Goal: Ask a question: Seek information or help from site administrators or community

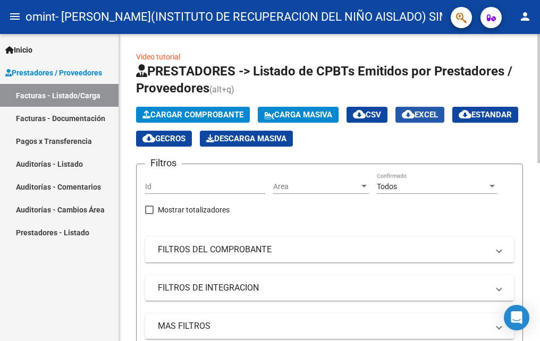
click at [438, 113] on span "cloud_download EXCEL" at bounding box center [420, 115] width 36 height 10
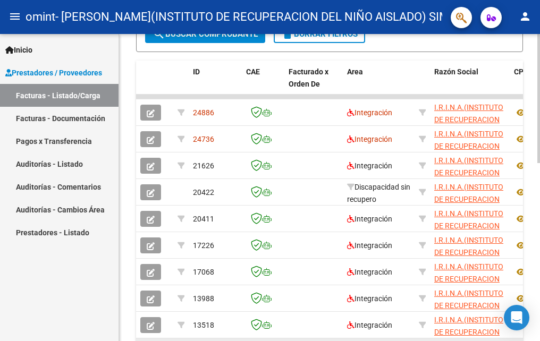
scroll to position [316, 0]
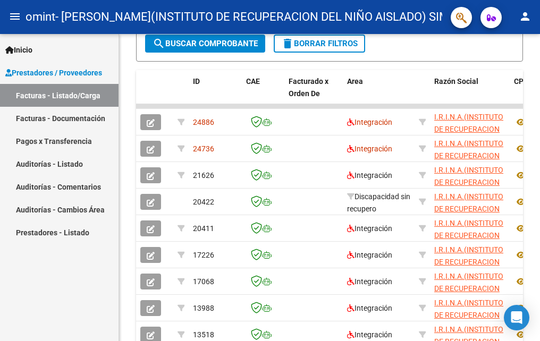
click at [81, 140] on link "Pagos x Transferencia" at bounding box center [59, 141] width 118 height 23
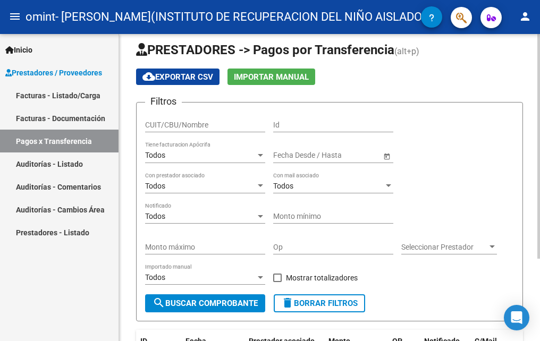
scroll to position [6, 0]
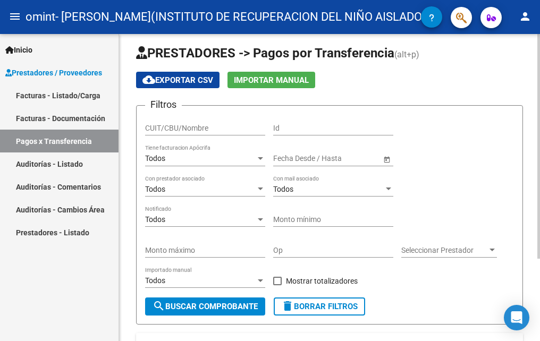
click at [219, 128] on input "CUIT/CBU/Nombre" at bounding box center [205, 128] width 120 height 9
type input "30612125720"
click at [304, 125] on input "Id" at bounding box center [333, 128] width 120 height 9
click at [470, 145] on div "Filtros 30612125720 CUIT/CBU/Nombre Id Todos Tiene facturacion Apócrifa Fecha i…" at bounding box center [329, 205] width 369 height 183
click at [331, 131] on input "Id" at bounding box center [333, 128] width 120 height 9
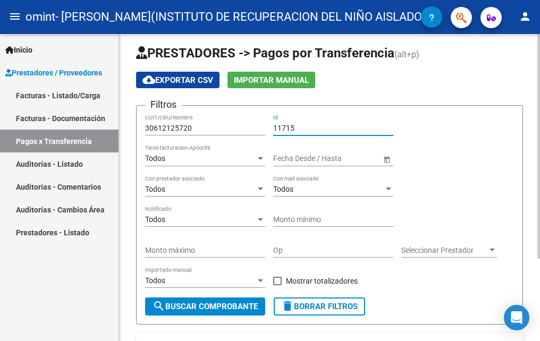
type input "11715"
click at [315, 218] on input "Monto mínimo" at bounding box center [333, 219] width 120 height 9
click at [225, 253] on input "Monto máximo" at bounding box center [205, 250] width 120 height 9
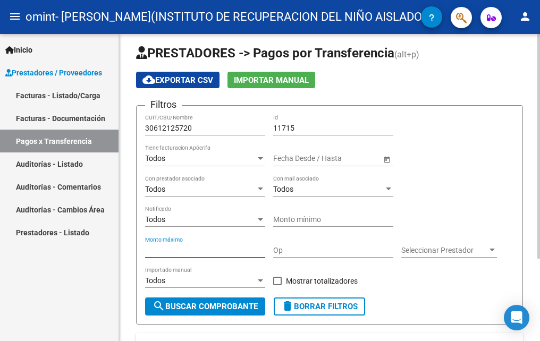
click at [319, 255] on input "Op" at bounding box center [333, 250] width 120 height 9
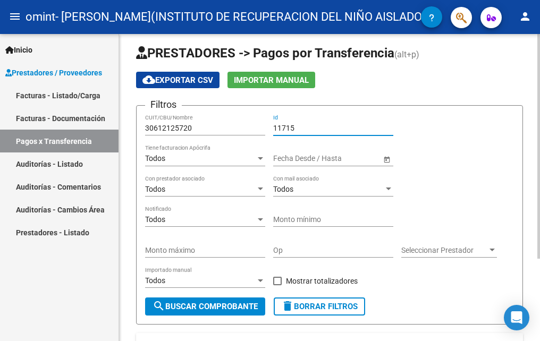
click at [304, 126] on input "11715" at bounding box center [333, 128] width 120 height 9
click at [304, 130] on input "11715" at bounding box center [333, 128] width 120 height 9
drag, startPoint x: 304, startPoint y: 129, endPoint x: 237, endPoint y: 127, distance: 67.0
click at [237, 127] on div "Filtros 30612125720 CUIT/CBU/Nombre 11715 Id Todos Tiene facturacion Apócrifa F…" at bounding box center [329, 205] width 369 height 183
click at [291, 80] on span "Importar Manual" at bounding box center [271, 80] width 75 height 10
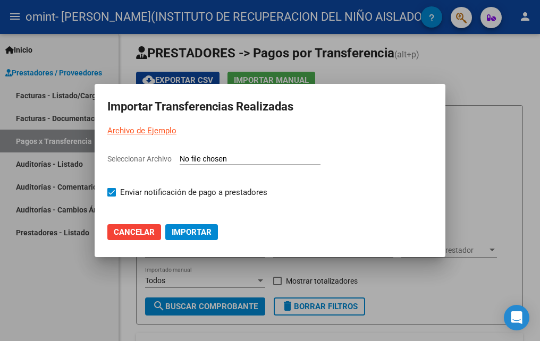
click at [146, 228] on span "Cancelar" at bounding box center [134, 232] width 41 height 10
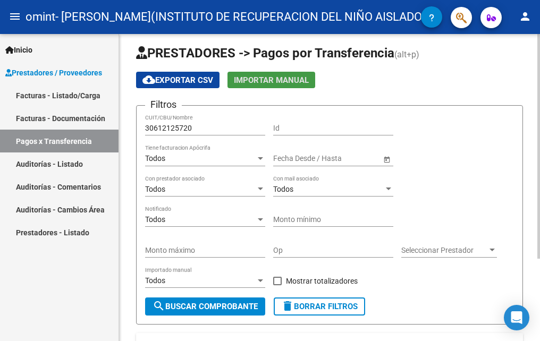
click at [277, 78] on span "Importar Manual" at bounding box center [271, 80] width 75 height 10
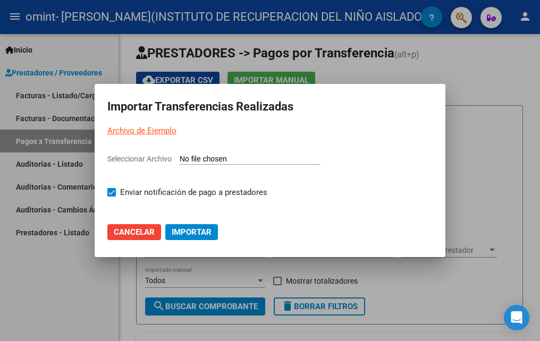
click at [167, 131] on link "Archivo de Ejemplo" at bounding box center [141, 131] width 69 height 10
click at [140, 233] on span "Cancelar" at bounding box center [134, 232] width 41 height 10
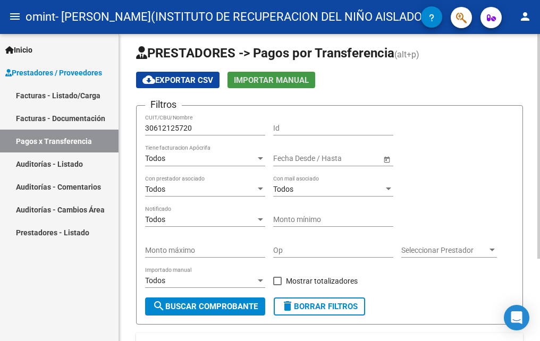
scroll to position [60, 0]
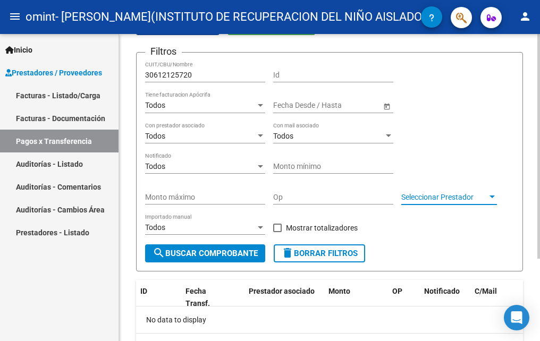
click at [421, 200] on span "Seleccionar Prestador" at bounding box center [444, 197] width 86 height 9
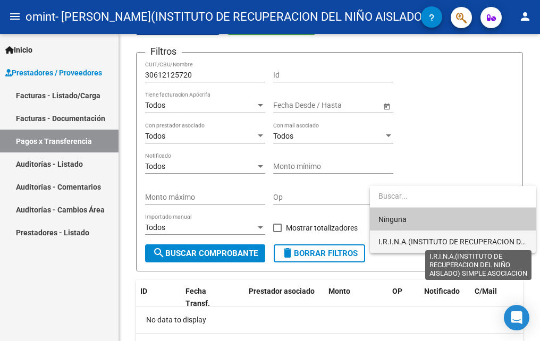
click at [419, 241] on span "I.R.I.N.A.(INSTITUTO DE RECUPERACION DEL NIÑO AISLADO) SIMPLE ASOCIACION" at bounding box center [517, 242] width 278 height 9
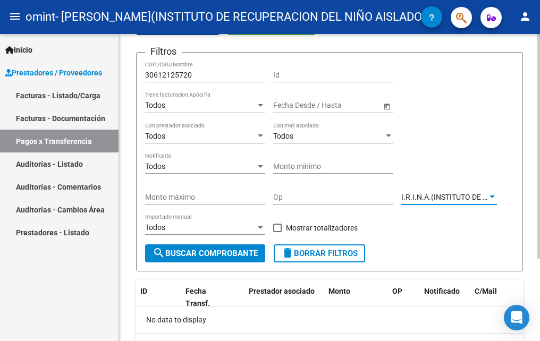
click at [327, 193] on input "Op" at bounding box center [333, 197] width 120 height 9
type input "9964"
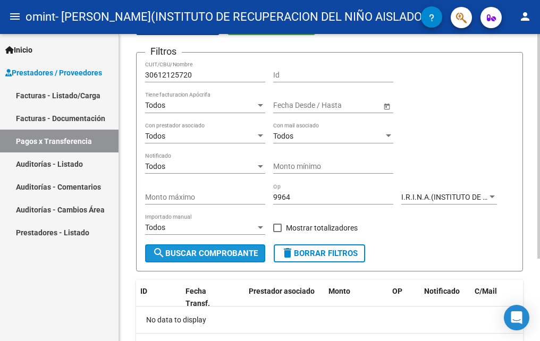
click at [220, 252] on span "search Buscar Comprobante" at bounding box center [205, 254] width 105 height 10
drag, startPoint x: 298, startPoint y: 198, endPoint x: 248, endPoint y: 190, distance: 51.2
click at [248, 190] on div "Filtros 30612125720 CUIT/CBU/Nombre Id Todos Tiene facturacion Apócrifa Fecha i…" at bounding box center [329, 152] width 369 height 183
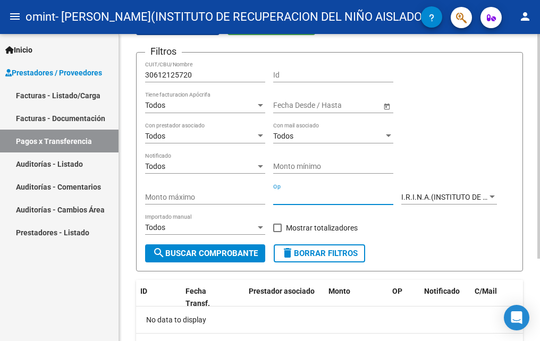
click at [321, 71] on input "Id" at bounding box center [333, 75] width 120 height 9
type input "9964"
click at [250, 253] on span "search Buscar Comprobante" at bounding box center [205, 254] width 105 height 10
drag, startPoint x: 303, startPoint y: 77, endPoint x: 214, endPoint y: 70, distance: 90.1
click at [214, 70] on div "Filtros 30612125720 CUIT/CBU/Nombre 9964 Id Todos Tiene facturacion Apócrifa Fe…" at bounding box center [329, 152] width 369 height 183
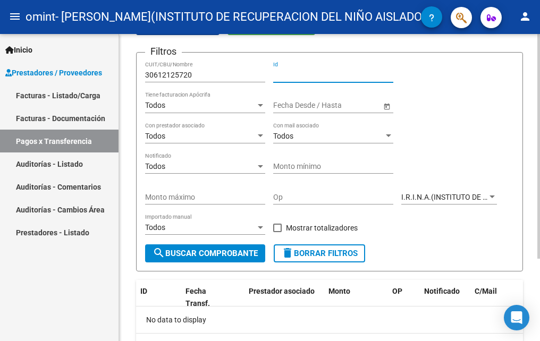
click at [335, 162] on div "Monto mínimo" at bounding box center [333, 163] width 120 height 21
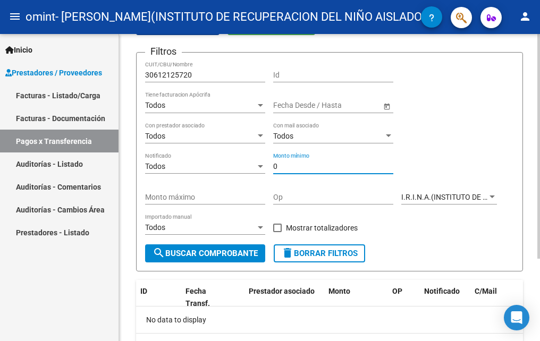
type input "0"
click at [201, 198] on input "Monto máximo" at bounding box center [205, 197] width 120 height 9
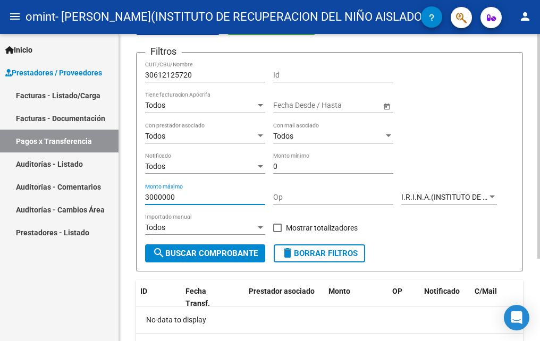
type input "3000000"
click at [279, 225] on span at bounding box center [277, 228] width 9 height 9
click at [277, 232] on input "Mostrar totalizadores" at bounding box center [277, 232] width 1 height 1
checkbox input "true"
click at [249, 250] on span "search Buscar Comprobante" at bounding box center [205, 254] width 105 height 10
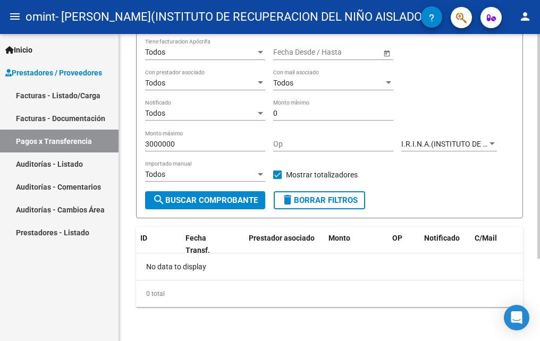
scroll to position [6, 0]
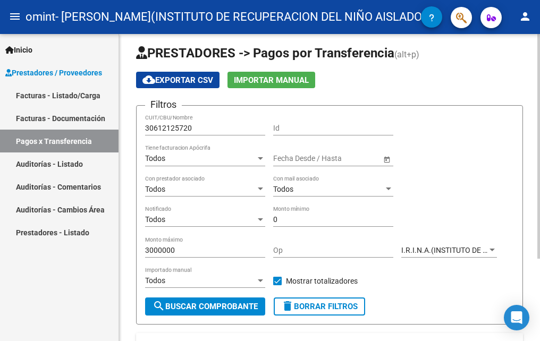
click at [301, 127] on input "Id" at bounding box center [333, 128] width 120 height 9
type input "9964"
click at [218, 305] on span "search Buscar Comprobante" at bounding box center [205, 307] width 105 height 10
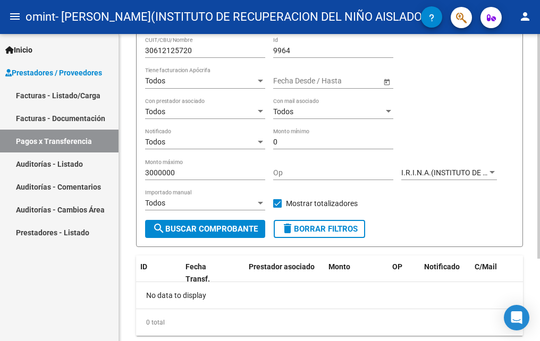
scroll to position [60, 0]
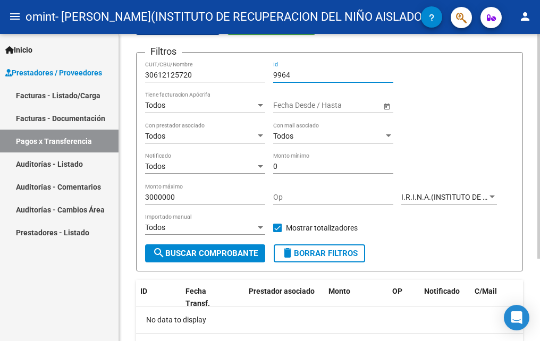
drag, startPoint x: 296, startPoint y: 73, endPoint x: 250, endPoint y: 69, distance: 46.4
click at [250, 69] on div "Filtros 30612125720 CUIT/CBU/Nombre 9964 Id Todos Tiene facturacion Apócrifa Fe…" at bounding box center [329, 152] width 369 height 183
click at [352, 193] on input "Op" at bounding box center [333, 197] width 120 height 9
click at [197, 253] on span "search Buscar Comprobante" at bounding box center [205, 254] width 105 height 10
drag, startPoint x: 296, startPoint y: 196, endPoint x: 230, endPoint y: 193, distance: 66.5
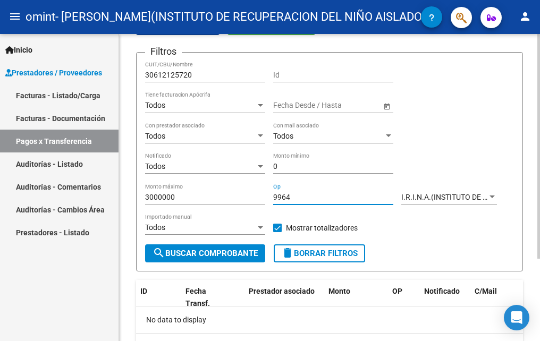
click at [231, 194] on div "Filtros 30612125720 CUIT/CBU/Nombre Id Todos Tiene facturacion Apócrifa Fecha i…" at bounding box center [329, 152] width 369 height 183
type input "3099"
click at [245, 252] on span "search Buscar Comprobante" at bounding box center [205, 254] width 105 height 10
click at [314, 254] on span "delete Borrar Filtros" at bounding box center [319, 254] width 77 height 10
checkbox input "false"
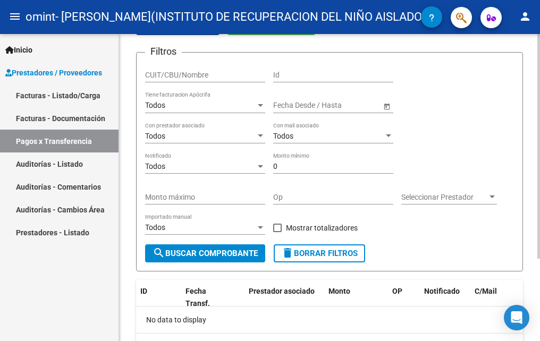
click at [207, 78] on input "CUIT/CBU/Nombre" at bounding box center [205, 75] width 120 height 9
type input "30612125720"
click at [317, 107] on span "–" at bounding box center [316, 105] width 5 height 9
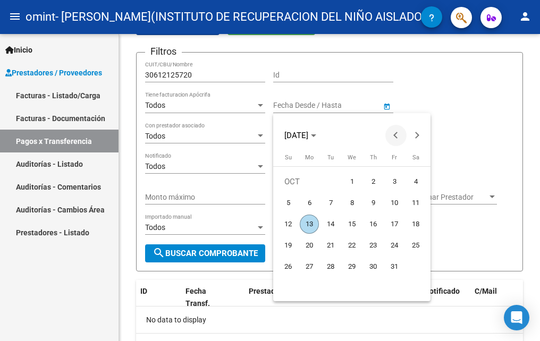
click at [393, 138] on span "Previous month" at bounding box center [395, 135] width 21 height 21
click at [331, 205] on span "3" at bounding box center [330, 202] width 19 height 19
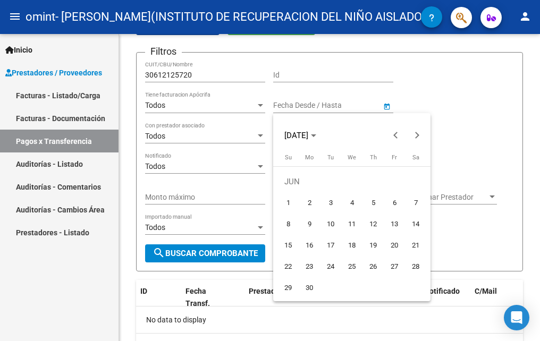
type input "[DATE]"
click at [491, 143] on div at bounding box center [270, 170] width 540 height 341
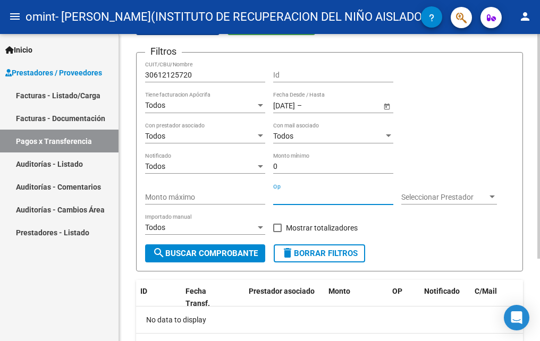
click at [322, 194] on input "Op" at bounding box center [333, 197] width 120 height 9
type input "9964"
click at [423, 198] on span "Seleccionar Prestador" at bounding box center [444, 197] width 86 height 9
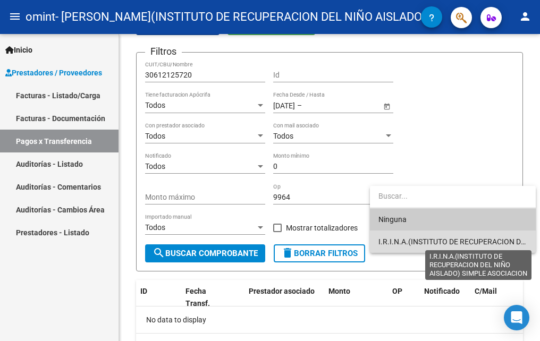
click at [421, 239] on span "I.R.I.N.A.(INSTITUTO DE RECUPERACION DEL NIÑO AISLADO) SIMPLE ASOCIACION" at bounding box center [517, 242] width 278 height 9
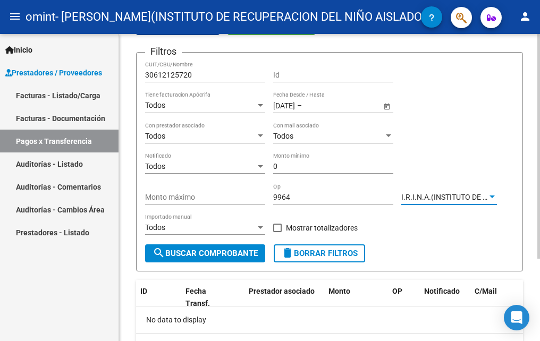
click at [225, 252] on span "search Buscar Comprobante" at bounding box center [205, 254] width 105 height 10
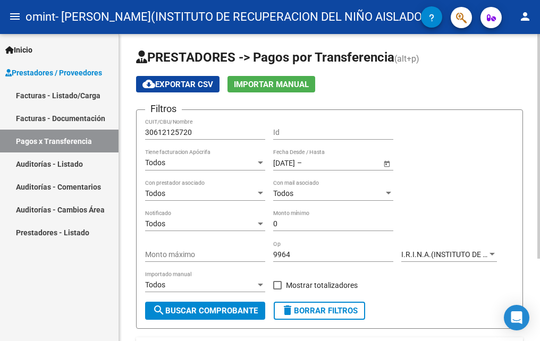
scroll to position [0, 0]
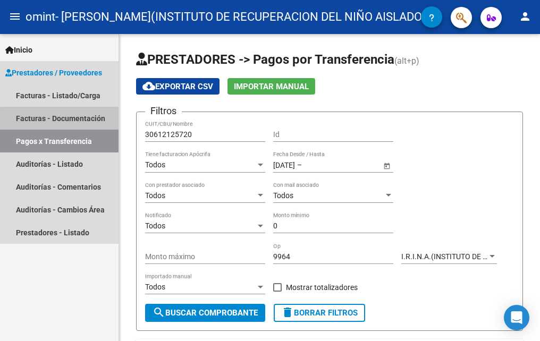
click at [82, 121] on link "Facturas - Documentación" at bounding box center [59, 118] width 118 height 23
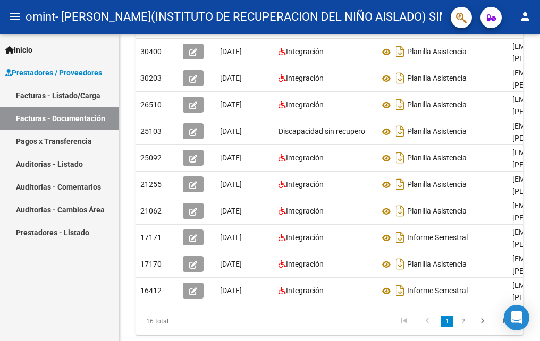
click at [83, 100] on link "Facturas - Listado/Carga" at bounding box center [59, 95] width 118 height 23
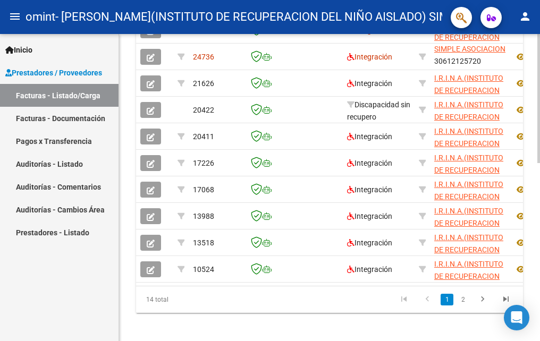
scroll to position [422, 0]
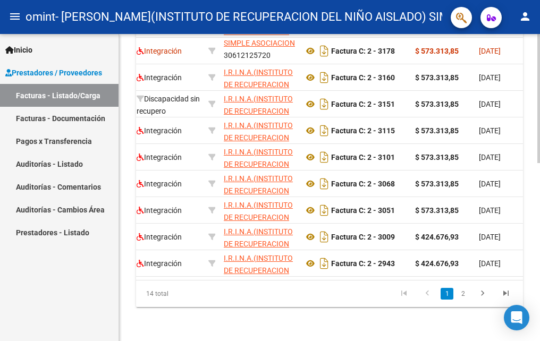
scroll to position [0, 232]
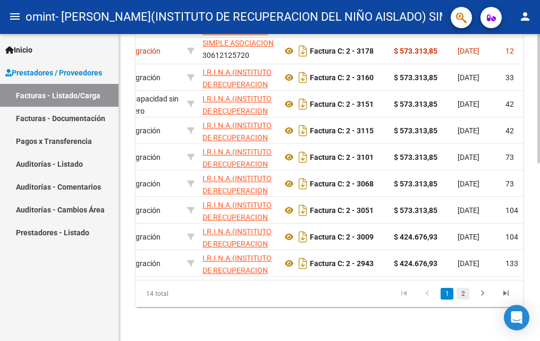
click at [458, 294] on link "2" at bounding box center [462, 294] width 13 height 12
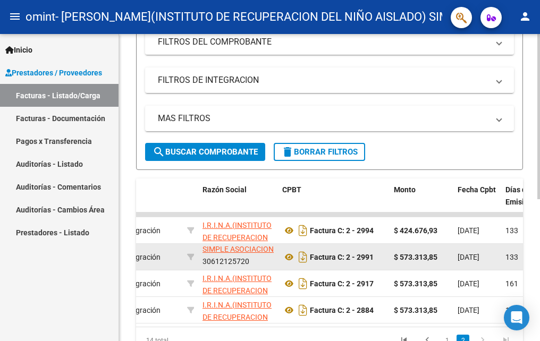
scroll to position [263, 0]
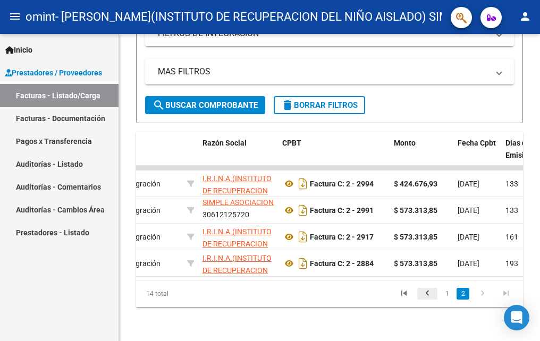
click at [426, 296] on icon "go to previous page" at bounding box center [427, 295] width 14 height 13
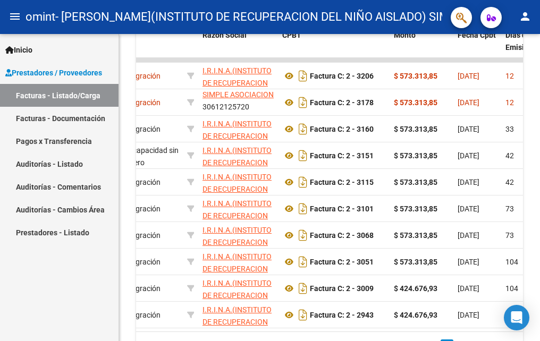
scroll to position [422, 0]
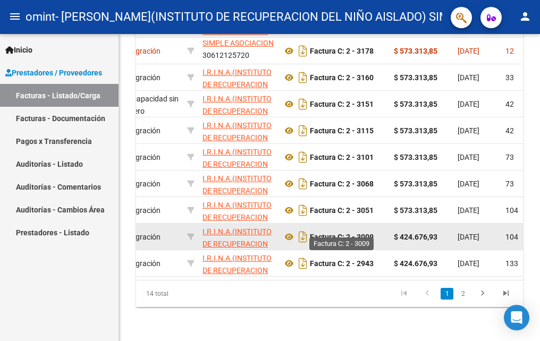
click at [352, 233] on strong "Factura C: 2 - 3009" at bounding box center [342, 237] width 64 height 9
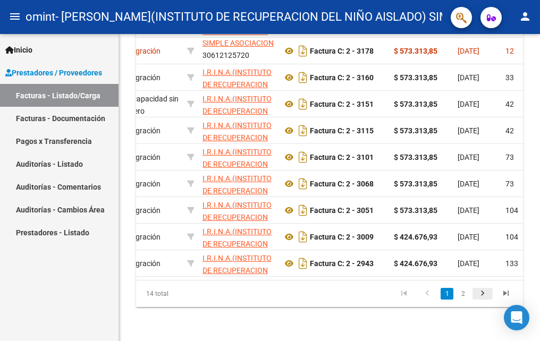
click at [485, 290] on icon "go to next page" at bounding box center [483, 295] width 14 height 13
click at [485, 290] on div "14 total 1 2" at bounding box center [329, 294] width 387 height 27
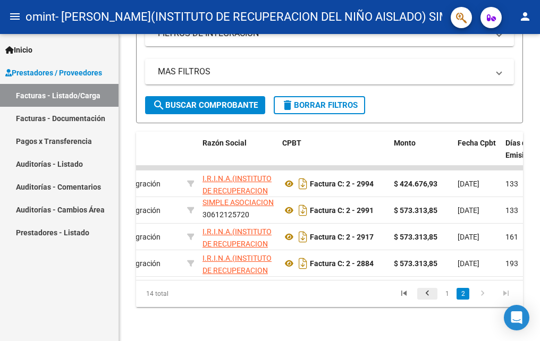
click at [423, 291] on icon "go to previous page" at bounding box center [427, 295] width 14 height 13
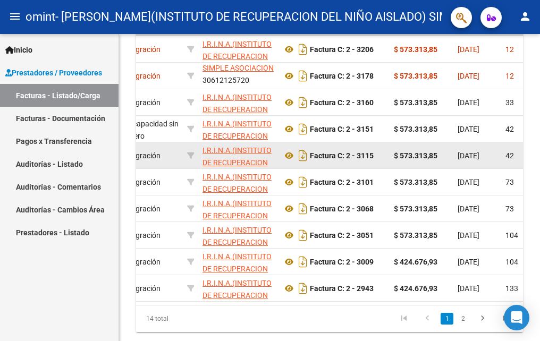
scroll to position [422, 0]
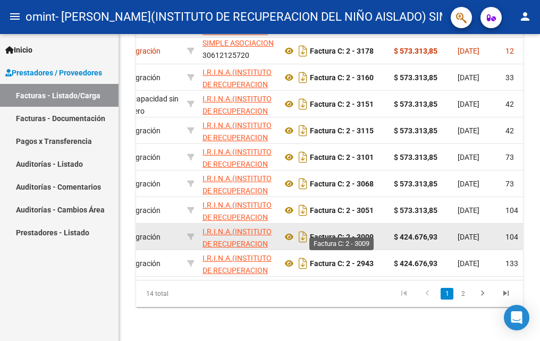
click at [379, 231] on div "Factura C: 2 - 3009" at bounding box center [333, 236] width 103 height 17
drag, startPoint x: 379, startPoint y: 231, endPoint x: 255, endPoint y: 226, distance: 125.0
click at [255, 227] on span "I.R.I.N.A.(INSTITUTO DE RECUPERACION DEL NIÑO AISLADO) SIMPLE ASOCIACION" at bounding box center [237, 249] width 71 height 45
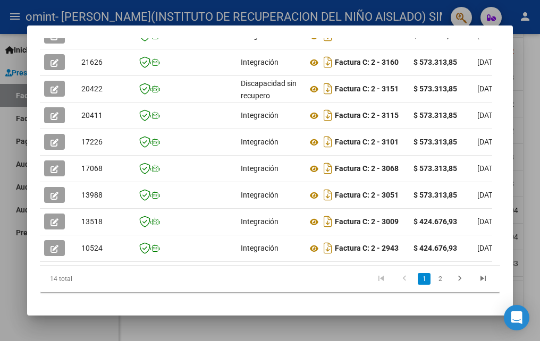
scroll to position [375, 0]
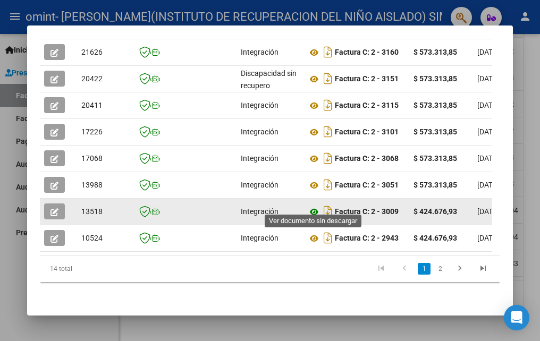
click at [314, 206] on icon at bounding box center [314, 212] width 14 height 13
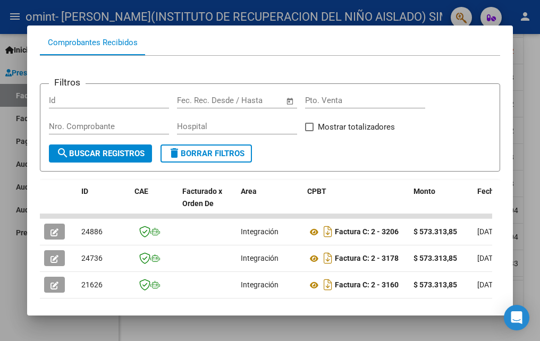
scroll to position [159, 0]
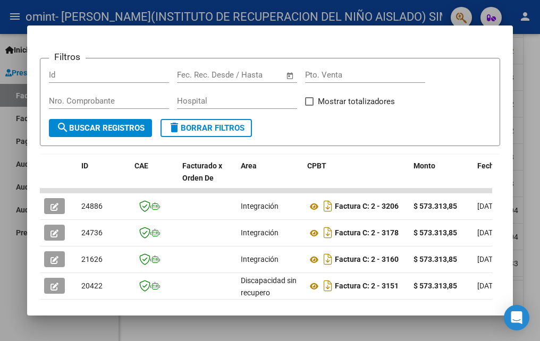
click at [505, 247] on mat-dialog-content "Análisis Prestador - CUIT: 30612125720 cloud_download Exportar CSV ARCA Impuest…" at bounding box center [270, 170] width 486 height 265
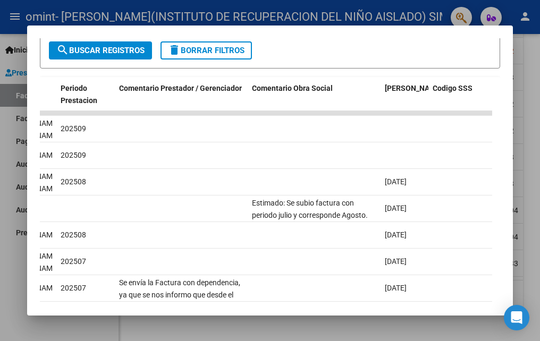
scroll to position [162, 0]
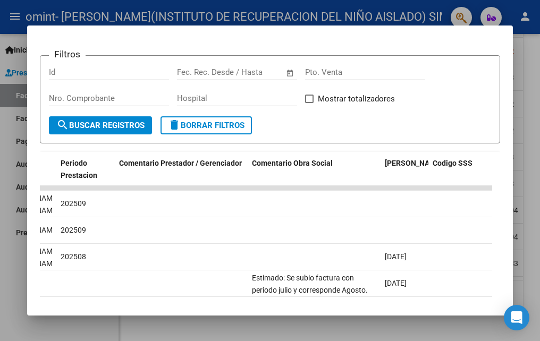
click at [131, 128] on span "search Buscar Registros" at bounding box center [100, 126] width 88 height 10
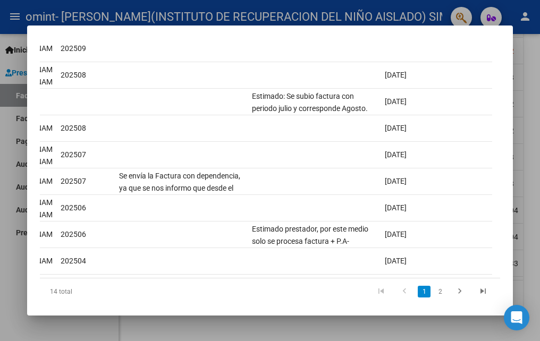
scroll to position [375, 0]
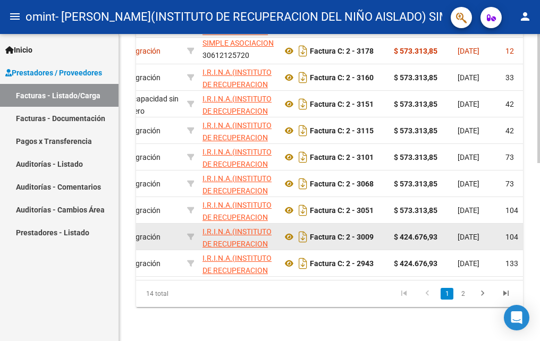
click at [348, 234] on div "Factura C: 2 - 3009" at bounding box center [333, 236] width 103 height 17
click at [479, 233] on span "[DATE]" at bounding box center [469, 237] width 22 height 9
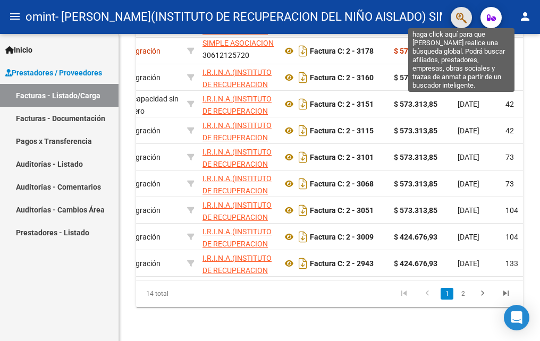
click at [465, 18] on icon "button" at bounding box center [461, 18] width 11 height 12
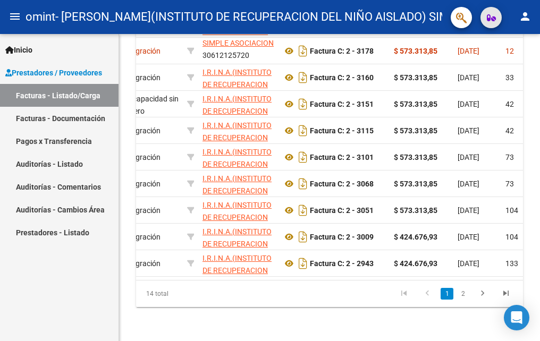
click at [492, 27] on span "button" at bounding box center [491, 17] width 9 height 21
click at [44, 136] on link "Pagos x Transferencia" at bounding box center [59, 141] width 118 height 23
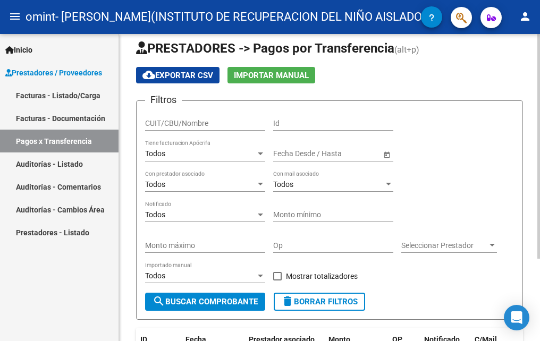
scroll to position [6, 0]
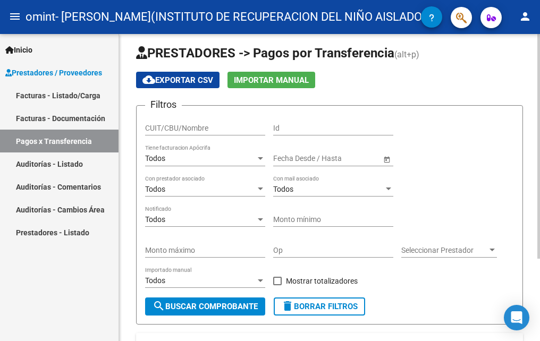
click at [215, 135] on div "CUIT/CBU/Nombre" at bounding box center [205, 124] width 120 height 21
click at [221, 129] on input "CUIT/CBU/Nombre" at bounding box center [205, 128] width 120 height 9
type input "30612125720"
click at [326, 124] on input "Id" at bounding box center [333, 128] width 120 height 9
click at [298, 156] on input "text" at bounding box center [292, 158] width 39 height 9
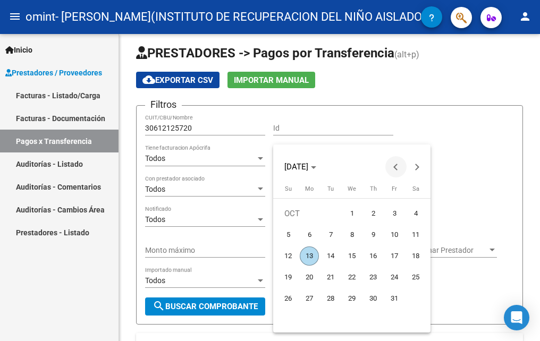
click at [395, 174] on span "Previous month" at bounding box center [395, 166] width 21 height 21
click at [348, 257] on span "10" at bounding box center [351, 256] width 19 height 19
type input "[DATE]"
click at [473, 134] on div at bounding box center [270, 170] width 540 height 341
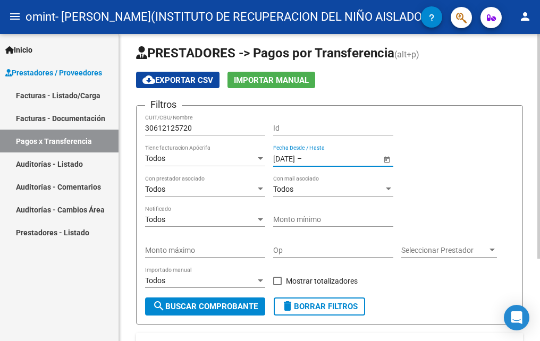
click at [310, 215] on div "Monto mínimo" at bounding box center [333, 216] width 120 height 21
type input "0"
click at [204, 252] on input "Monto máximo" at bounding box center [205, 250] width 120 height 9
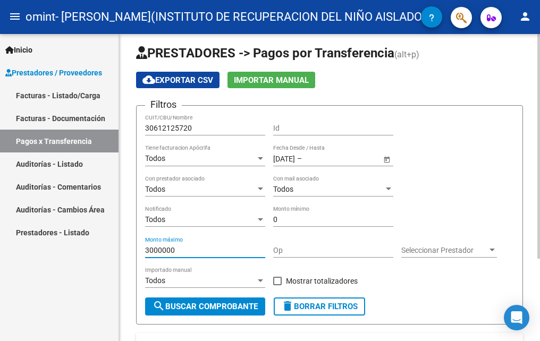
type input "3000000"
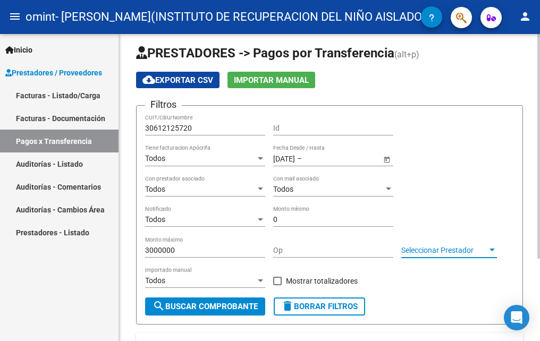
click at [427, 248] on span "Seleccionar Prestador" at bounding box center [444, 250] width 86 height 9
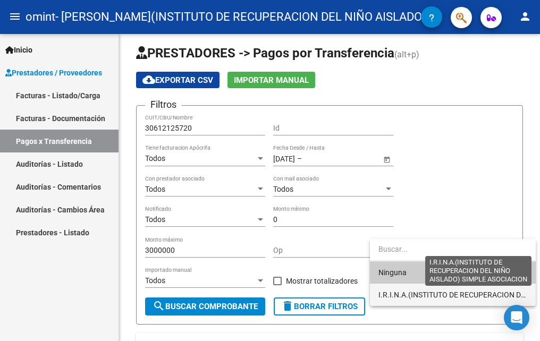
click at [422, 295] on span "I.R.I.N.A.(INSTITUTO DE RECUPERACION DEL NIÑO AISLADO) SIMPLE ASOCIACION" at bounding box center [517, 295] width 278 height 9
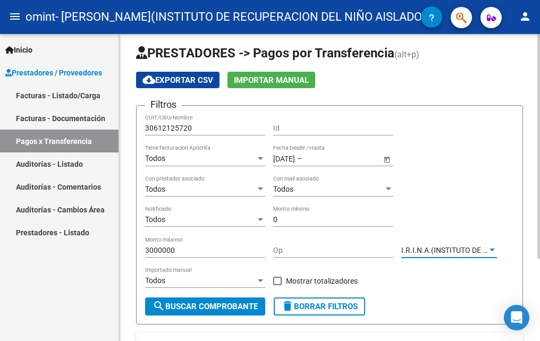
click at [339, 248] on input "Op" at bounding box center [333, 250] width 120 height 9
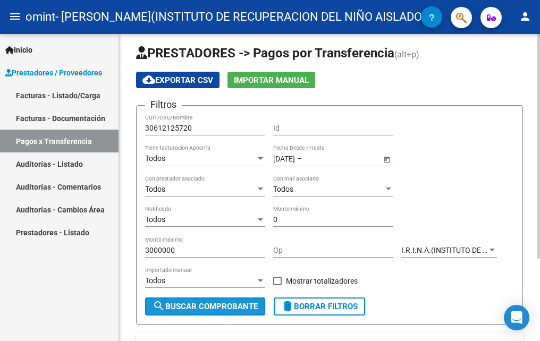
click at [222, 315] on button "search Buscar Comprobante" at bounding box center [205, 307] width 120 height 18
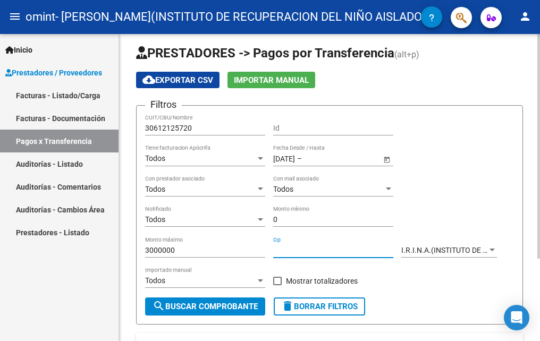
click at [296, 250] on input "Op" at bounding box center [333, 250] width 120 height 9
type input "11715"
click at [206, 306] on span "search Buscar Comprobante" at bounding box center [205, 307] width 105 height 10
click at [301, 278] on span "Mostrar totalizadores" at bounding box center [322, 281] width 72 height 13
click at [277, 285] on input "Mostrar totalizadores" at bounding box center [277, 285] width 1 height 1
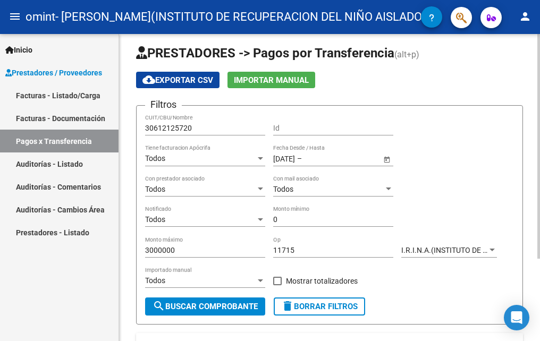
checkbox input "true"
click at [253, 302] on span "search Buscar Comprobante" at bounding box center [205, 307] width 105 height 10
click at [310, 125] on input "Id" at bounding box center [333, 128] width 120 height 9
drag, startPoint x: 309, startPoint y: 247, endPoint x: 264, endPoint y: 240, distance: 45.8
click at [264, 240] on div "Filtros 30612125720 CUIT/CBU/Nombre Id Todos Tiene facturacion Apócrifa [DATE] …" at bounding box center [329, 205] width 369 height 183
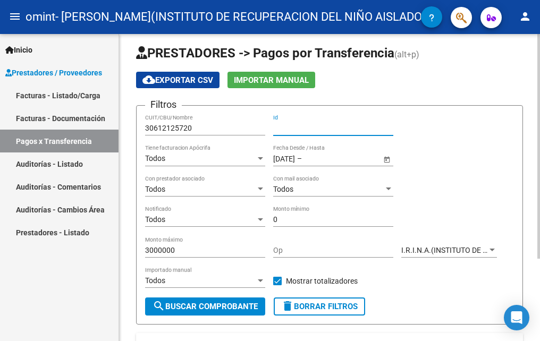
click at [337, 130] on input "Id" at bounding box center [333, 128] width 120 height 9
paste input "11715"
type input "11715"
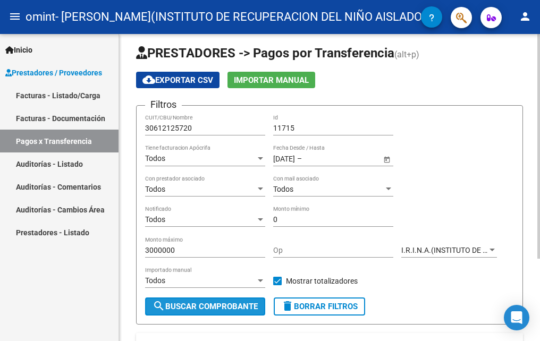
click at [256, 302] on span "search Buscar Comprobante" at bounding box center [205, 307] width 105 height 10
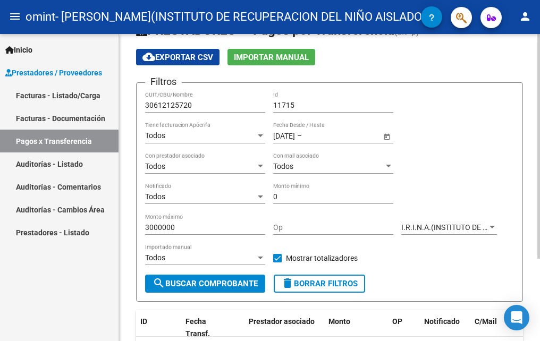
scroll to position [0, 0]
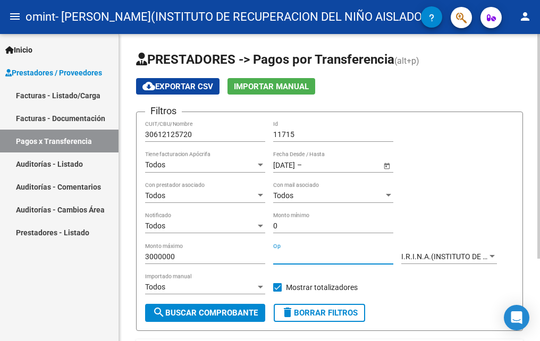
click at [308, 258] on input "Op" at bounding box center [333, 256] width 120 height 9
paste input "11715"
type input "11715"
click at [235, 313] on span "search Buscar Comprobante" at bounding box center [205, 313] width 105 height 10
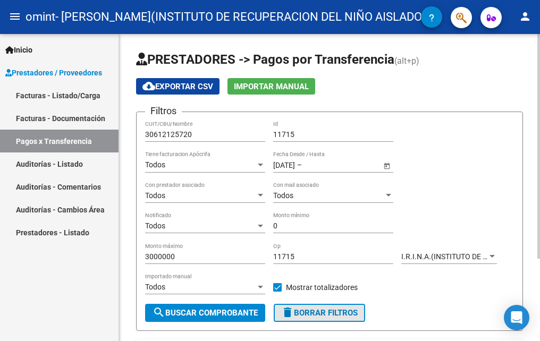
click at [338, 315] on span "delete Borrar Filtros" at bounding box center [319, 313] width 77 height 10
checkbox input "false"
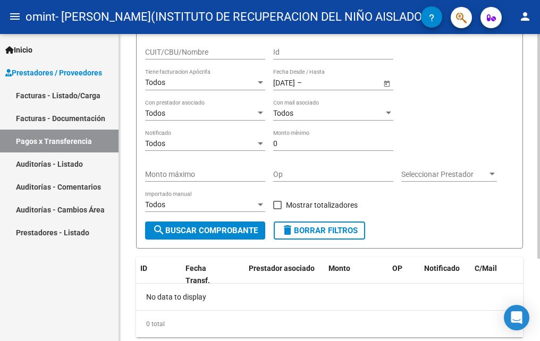
scroll to position [60, 0]
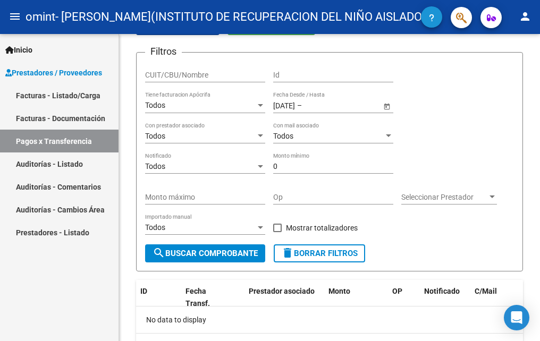
click at [431, 14] on icon "button" at bounding box center [431, 18] width 5 height 8
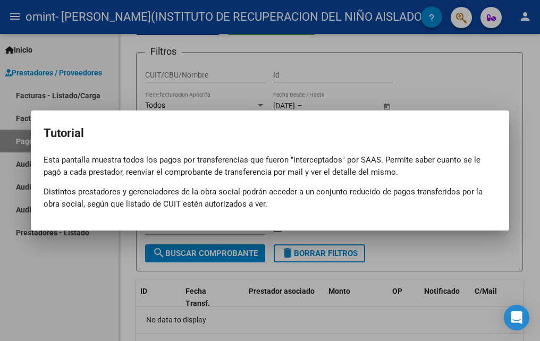
click at [419, 88] on div at bounding box center [270, 170] width 540 height 341
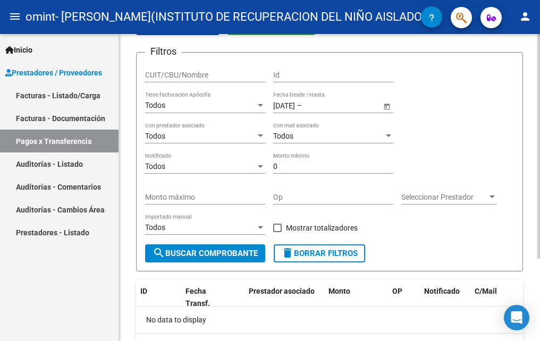
scroll to position [113, 0]
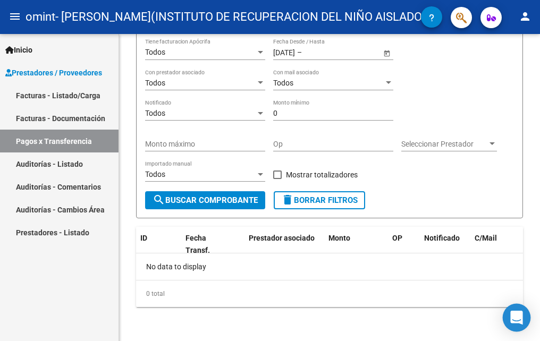
click at [511, 321] on icon "Open Intercom Messenger" at bounding box center [517, 318] width 14 height 14
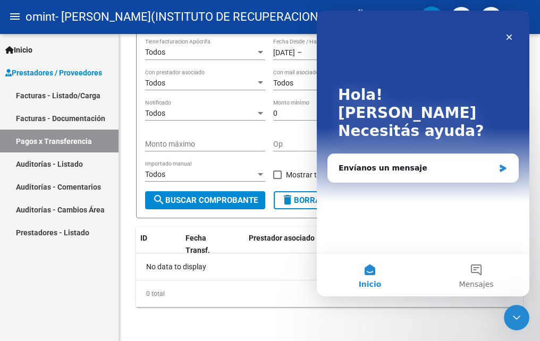
scroll to position [0, 0]
click at [488, 272] on button "Mensajes" at bounding box center [476, 275] width 106 height 43
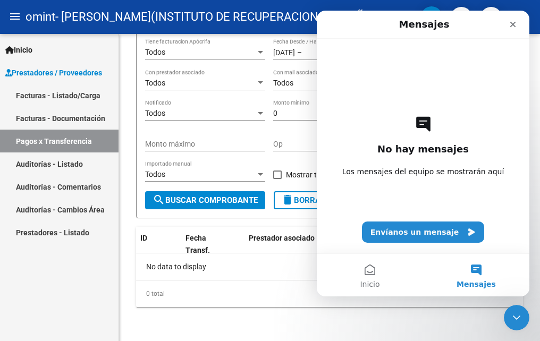
click at [476, 272] on button "Mensajes" at bounding box center [476, 275] width 106 height 43
click at [443, 231] on button "Envíanos un mensaje" at bounding box center [423, 232] width 123 height 21
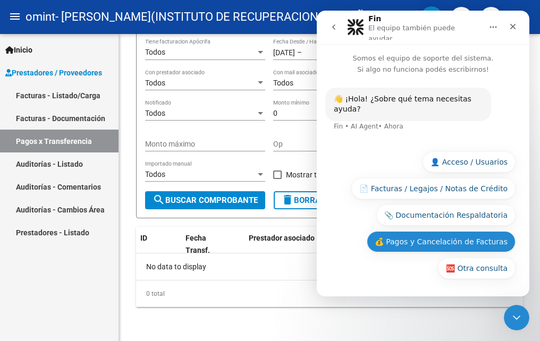
click at [484, 241] on button "💰 Pagos y Cancelación de Facturas" at bounding box center [441, 241] width 149 height 21
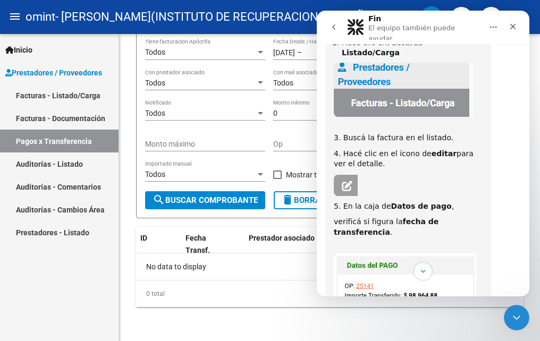
scroll to position [167, 0]
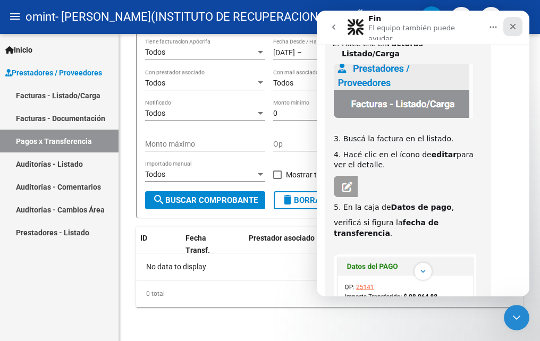
click at [512, 19] on div "Cerrar" at bounding box center [512, 26] width 19 height 19
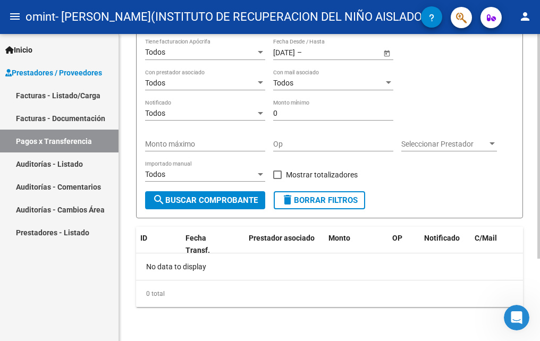
scroll to position [433, 0]
click at [515, 315] on icon "Abrir Intercom Messenger" at bounding box center [514, 316] width 7 height 9
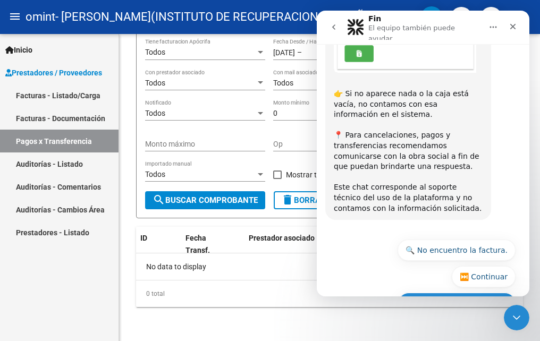
click at [479, 293] on button "🔙 Volver al menú principal" at bounding box center [456, 303] width 117 height 21
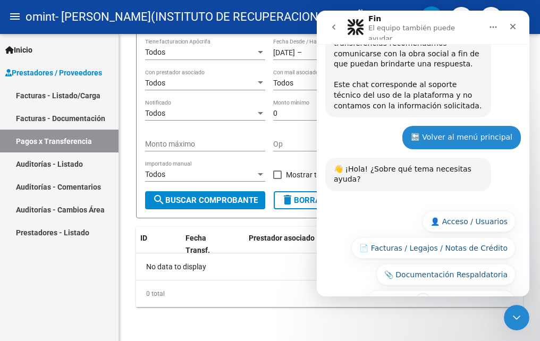
scroll to position [549, 0]
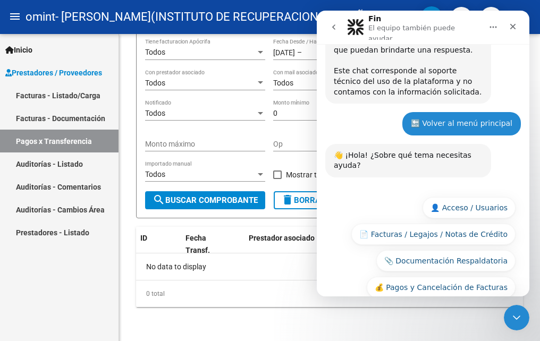
click at [472, 303] on button "🆘 Otra consulta" at bounding box center [477, 313] width 78 height 21
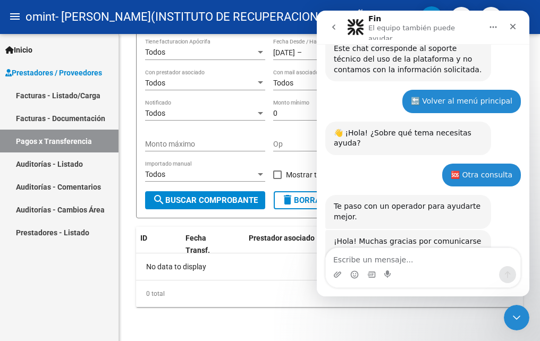
scroll to position [574, 0]
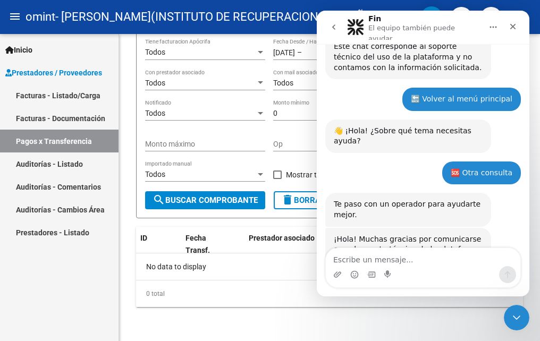
click at [452, 275] on div "Intercom Messenger" at bounding box center [423, 274] width 194 height 17
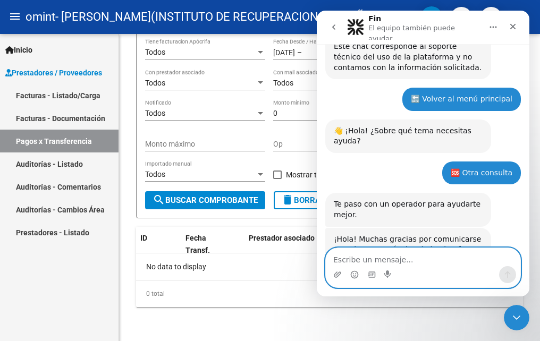
click at [445, 254] on textarea "Escribe un mensaje..." at bounding box center [423, 257] width 194 height 18
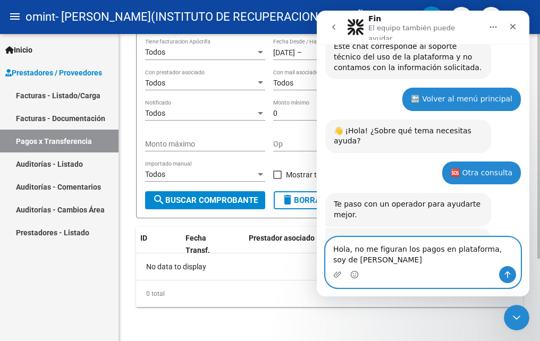
scroll to position [584, 0]
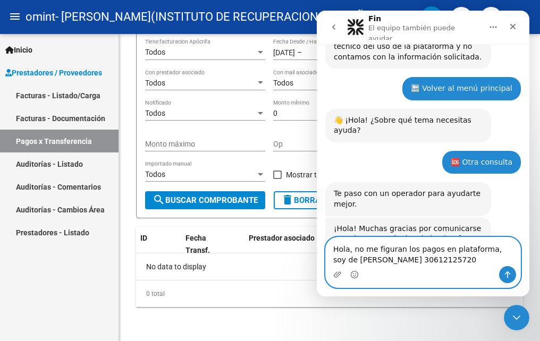
click at [478, 249] on textarea "Hola, no me figuran los pagos en plataforma, soy de [PERSON_NAME] 30612125720" at bounding box center [423, 252] width 194 height 29
click at [479, 248] on textarea "Hola, no me figuran los pagos en plataforma, soy de [PERSON_NAME] 30612125720" at bounding box center [423, 252] width 194 height 29
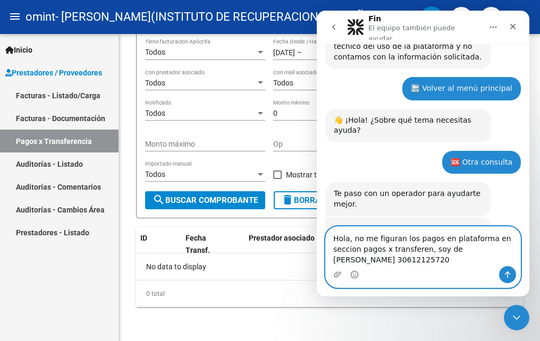
scroll to position [595, 0]
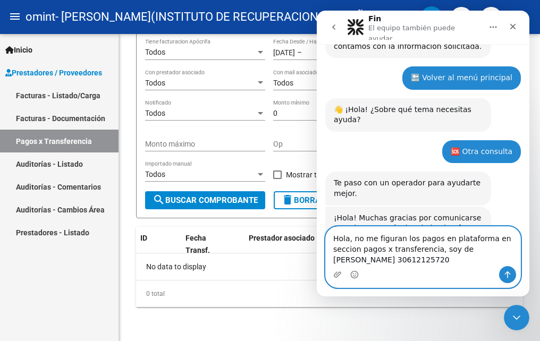
type textarea "Hola, no me figuran los pagos en plataforma en seccion pagos x transferencia, s…"
click at [507, 277] on icon "Enviar un mensaje…" at bounding box center [507, 274] width 9 height 9
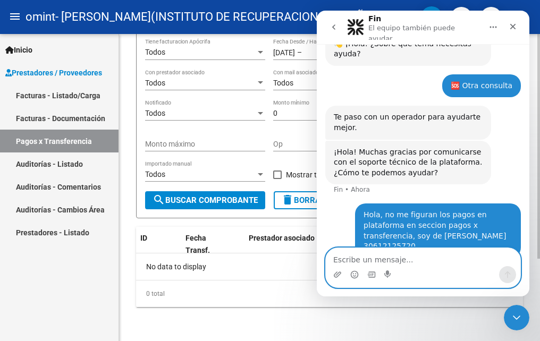
scroll to position [626, 0]
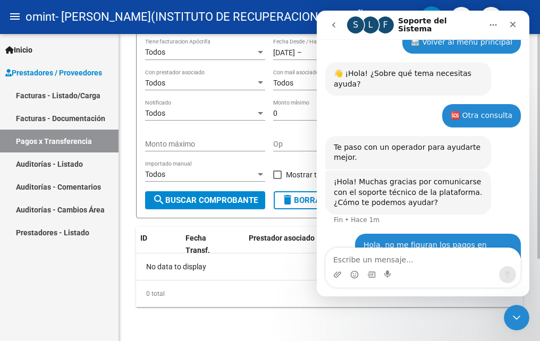
click at [273, 262] on div "No data to display" at bounding box center [329, 266] width 387 height 27
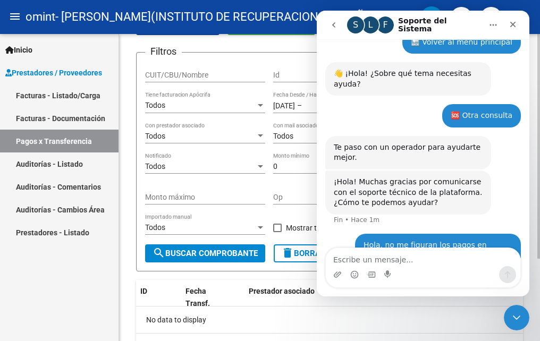
click at [243, 75] on input "CUIT/CBU/Nombre" at bounding box center [205, 75] width 120 height 9
click at [257, 78] on input "CUIT/CBU/Nombre" at bounding box center [205, 75] width 120 height 9
type input "30612125720"
click at [285, 75] on input "Id" at bounding box center [333, 75] width 120 height 9
paste input "11715"
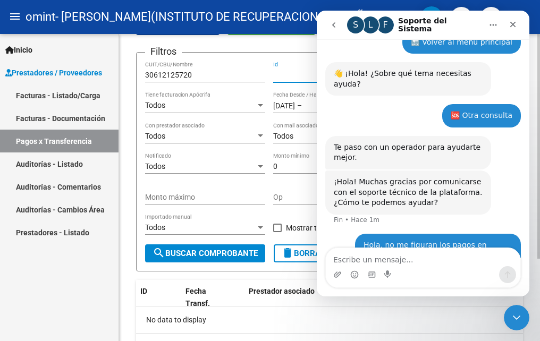
type input "11715"
drag, startPoint x: 298, startPoint y: 76, endPoint x: 242, endPoint y: 67, distance: 57.0
click at [242, 67] on div "Filtros 30612125720 CUIT/CBU/Nombre 11715 Id Todos Tiene facturacion Apócrifa […" at bounding box center [329, 152] width 369 height 183
type input "000200003009"
click at [232, 252] on span "search Buscar Comprobante" at bounding box center [205, 254] width 105 height 10
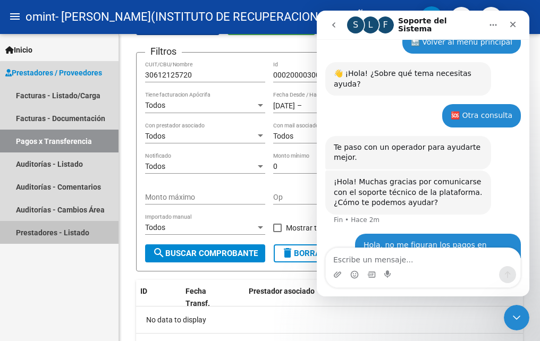
click at [78, 228] on link "Prestadores - Listado" at bounding box center [59, 232] width 118 height 23
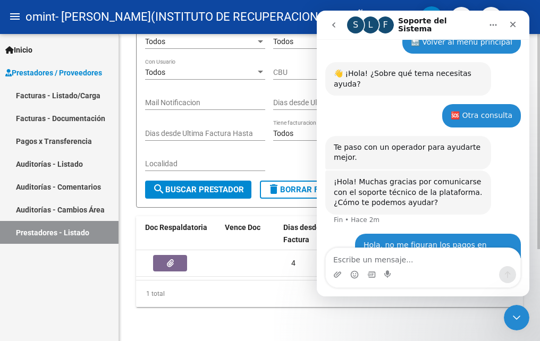
scroll to position [0, 196]
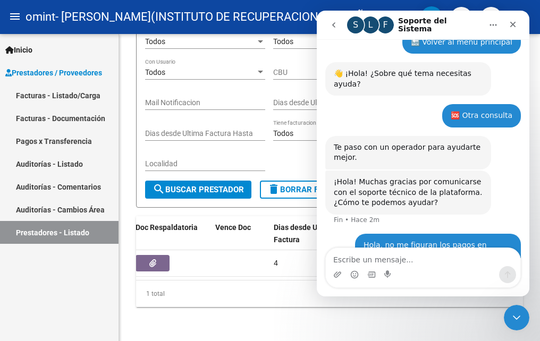
click at [386, 283] on div "Intercom Messenger" at bounding box center [388, 274] width 9 height 17
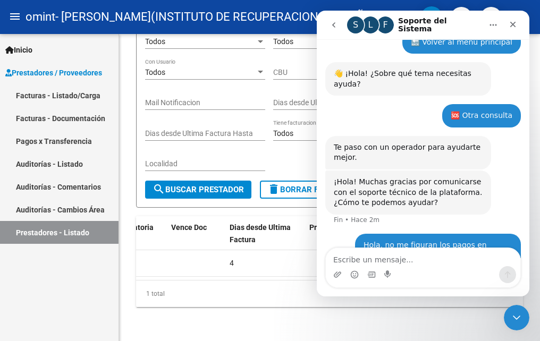
click at [81, 209] on link "Auditorías - Cambios Área" at bounding box center [59, 209] width 118 height 23
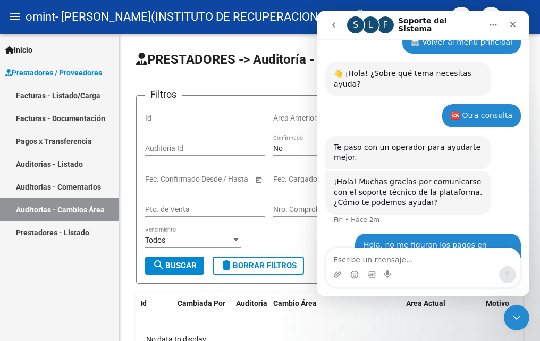
click at [89, 182] on link "Auditorías - Comentarios" at bounding box center [59, 186] width 118 height 23
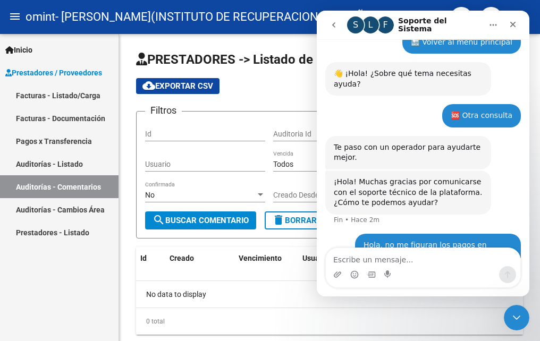
click at [88, 164] on link "Auditorías - Listado" at bounding box center [59, 164] width 118 height 23
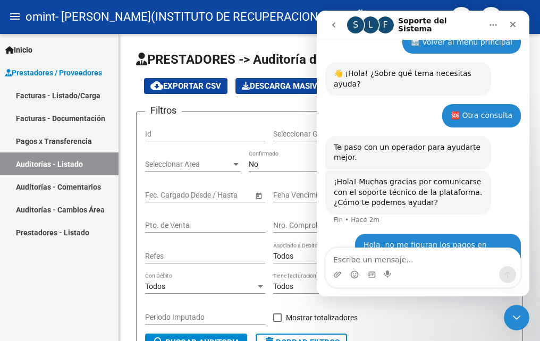
click at [86, 141] on link "Pagos x Transferencia" at bounding box center [59, 141] width 118 height 23
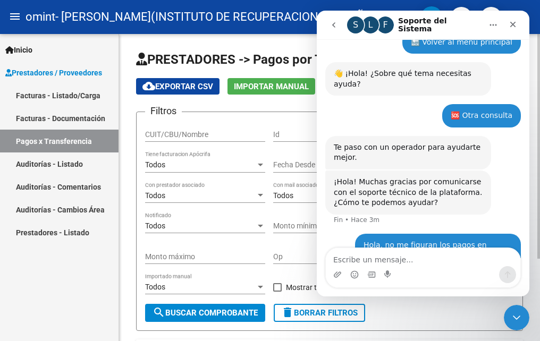
click at [237, 136] on input "CUIT/CBU/Nombre" at bounding box center [205, 134] width 120 height 9
click at [38, 236] on link "Prestadores - Listado" at bounding box center [59, 232] width 118 height 23
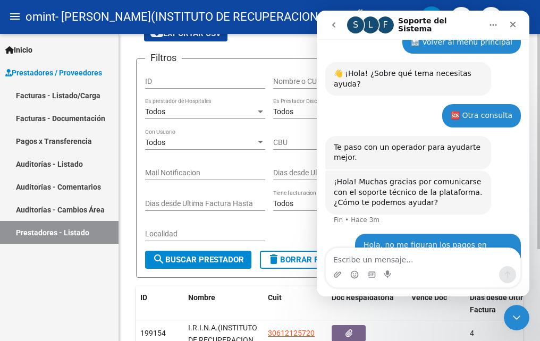
scroll to position [131, 0]
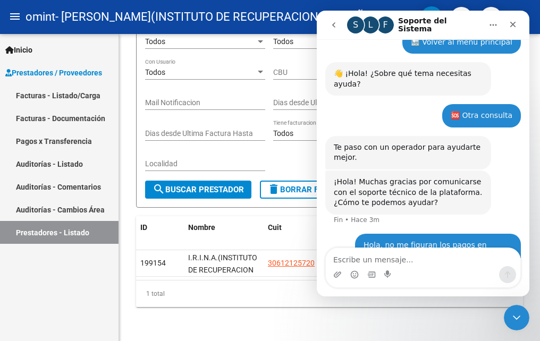
drag, startPoint x: 169, startPoint y: 255, endPoint x: 114, endPoint y: 255, distance: 54.7
click at [114, 255] on mat-sidenav-container "Inicio Instructivos Contacto OS Prestadores / Proveedores Facturas - Listado/Ca…" at bounding box center [270, 187] width 540 height 307
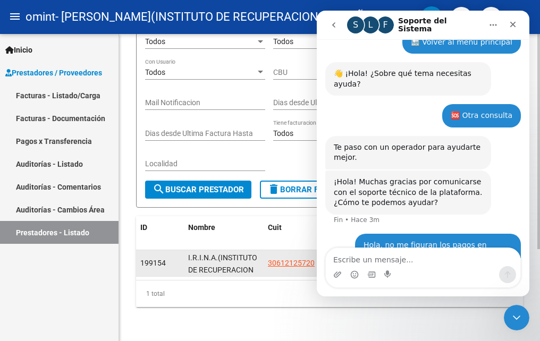
drag, startPoint x: 114, startPoint y: 255, endPoint x: 167, endPoint y: 260, distance: 52.8
click at [151, 266] on datatable-body-cell "199154" at bounding box center [160, 263] width 48 height 26
click at [169, 262] on datatable-body-cell "199154" at bounding box center [160, 263] width 48 height 26
drag, startPoint x: 168, startPoint y: 254, endPoint x: 141, endPoint y: 255, distance: 27.1
click at [141, 257] on div "199154" at bounding box center [159, 263] width 39 height 12
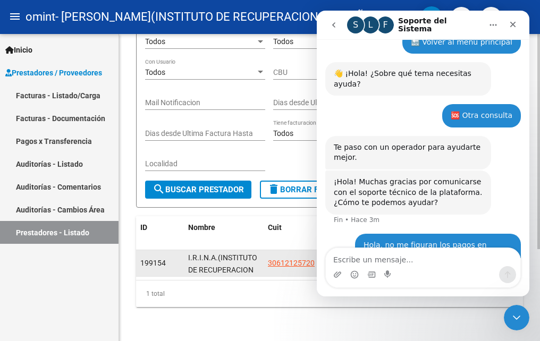
copy span "199154"
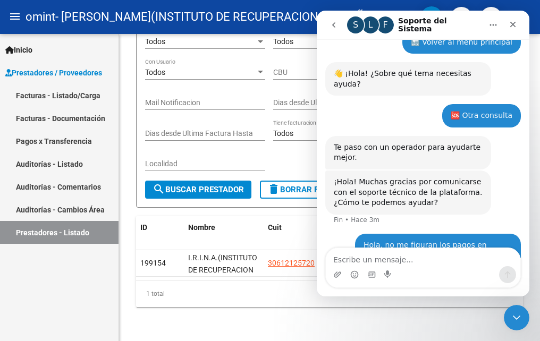
click at [81, 132] on link "Pagos x Transferencia" at bounding box center [59, 141] width 118 height 23
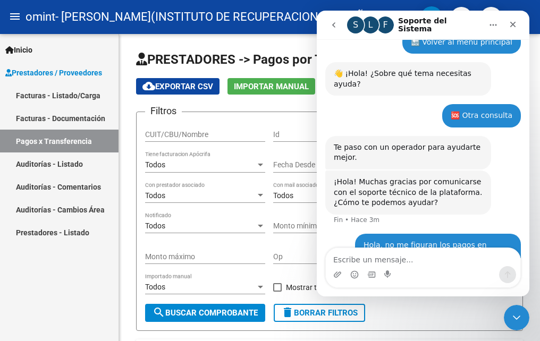
click at [494, 19] on button "Inicio" at bounding box center [493, 25] width 20 height 20
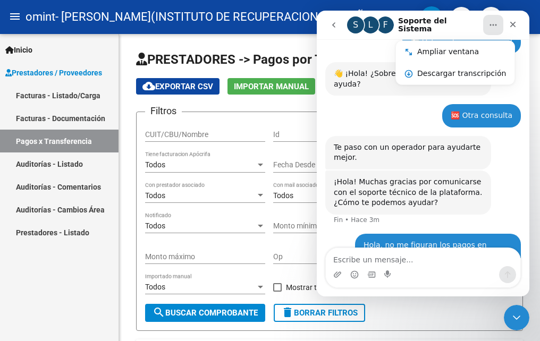
click at [335, 26] on icon "go back" at bounding box center [333, 25] width 9 height 9
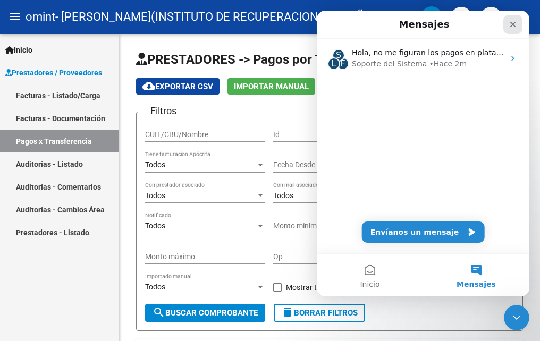
click at [513, 24] on icon "Cerrar" at bounding box center [513, 25] width 6 height 6
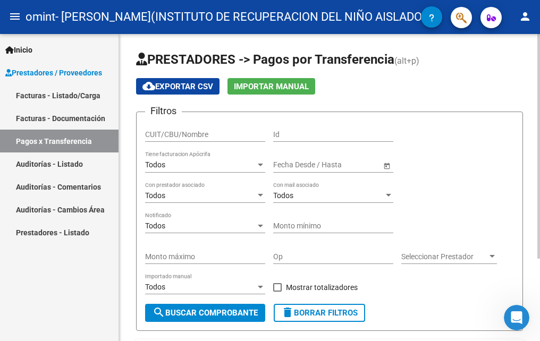
click at [197, 130] on input "CUIT/CBU/Nombre" at bounding box center [205, 134] width 120 height 9
type input "30612125720"
click at [376, 134] on input "Id" at bounding box center [333, 134] width 120 height 9
paste input "199154"
type input "199154"
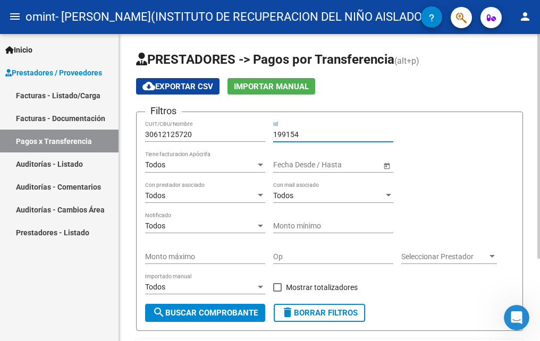
click at [351, 164] on input "text" at bounding box center [347, 164] width 52 height 9
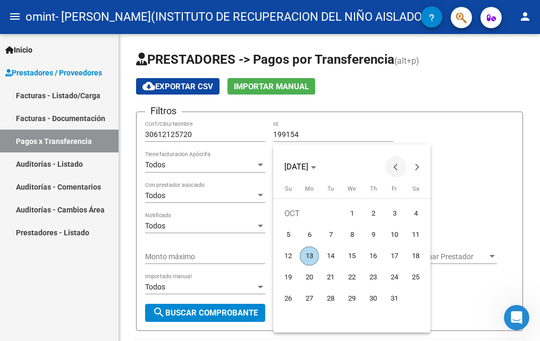
click at [396, 173] on span "Previous month" at bounding box center [395, 166] width 21 height 21
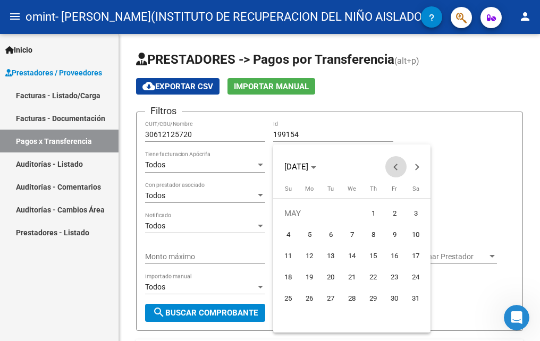
click at [396, 173] on span "Previous month" at bounding box center [395, 166] width 21 height 21
click at [357, 269] on button "19" at bounding box center [351, 277] width 21 height 21
click at [428, 154] on div "[DATE]" at bounding box center [351, 161] width 157 height 33
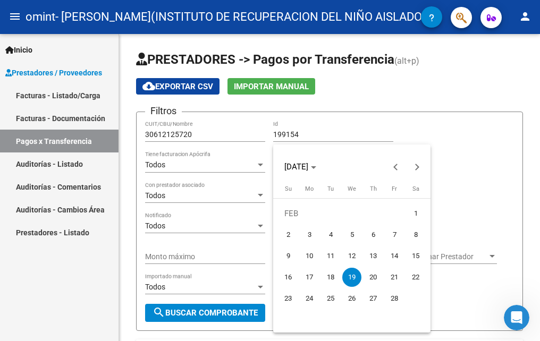
click at [358, 230] on span "5" at bounding box center [351, 234] width 19 height 19
type input "[DATE]"
click at [460, 149] on div at bounding box center [270, 170] width 540 height 341
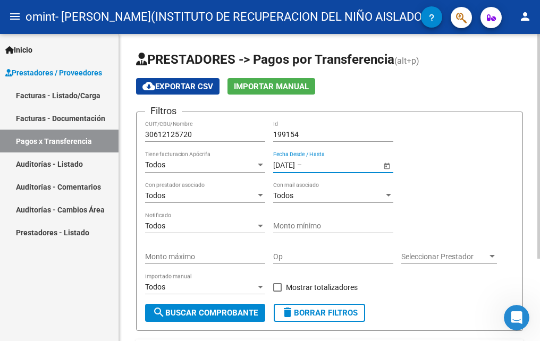
click at [390, 167] on span "Open calendar" at bounding box center [387, 166] width 26 height 26
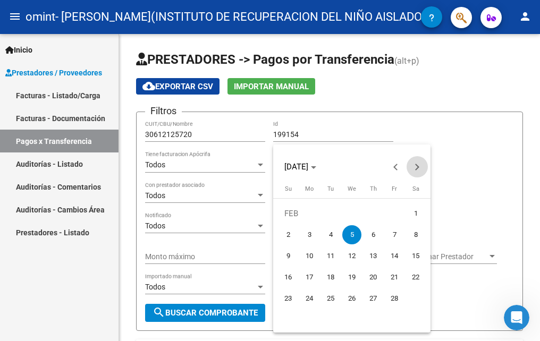
click at [415, 165] on button "Next month" at bounding box center [416, 166] width 21 height 21
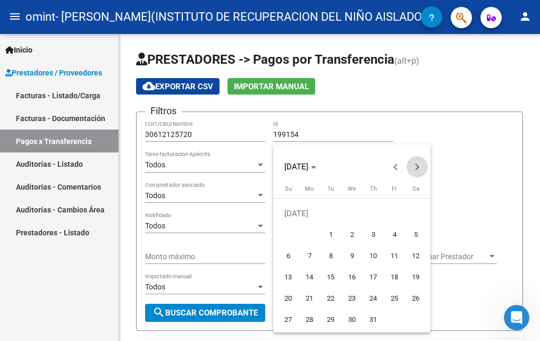
click at [415, 165] on button "Next month" at bounding box center [416, 166] width 21 height 21
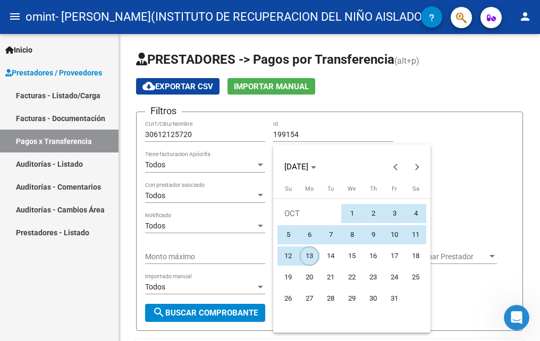
click at [309, 252] on span "13" at bounding box center [309, 256] width 19 height 19
type input "[DATE]"
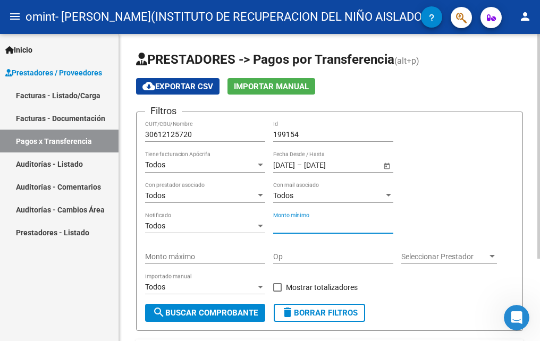
click at [333, 225] on input "Monto mínimo" at bounding box center [333, 226] width 120 height 9
type input "0"
click at [240, 259] on input "Monto máximo" at bounding box center [205, 256] width 120 height 9
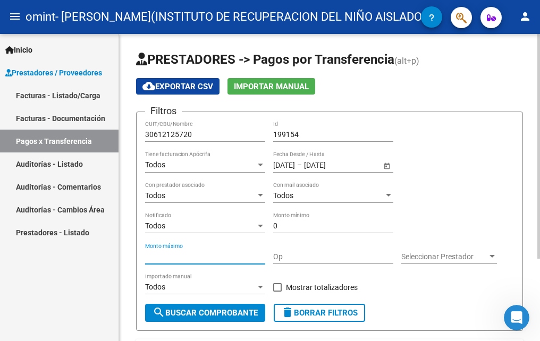
click at [435, 260] on span "Seleccionar Prestador" at bounding box center [444, 256] width 86 height 9
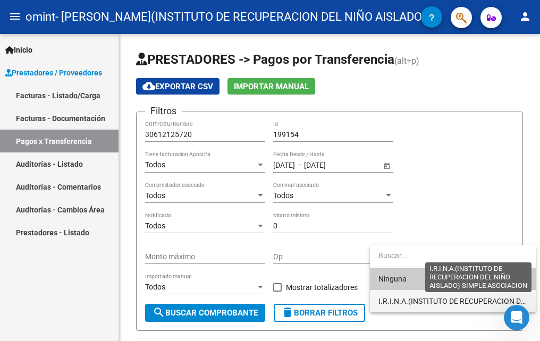
click at [422, 298] on span "I.R.I.N.A.(INSTITUTO DE RECUPERACION DEL NIÑO AISLADO) SIMPLE ASOCIACION" at bounding box center [517, 301] width 278 height 9
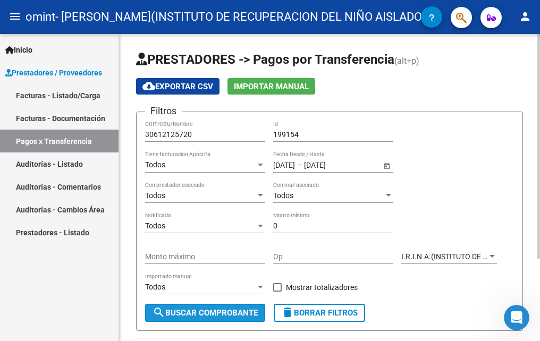
click at [210, 310] on span "search Buscar Comprobante" at bounding box center [205, 313] width 105 height 10
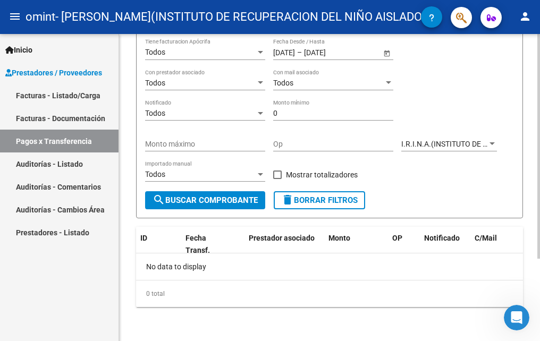
scroll to position [6, 0]
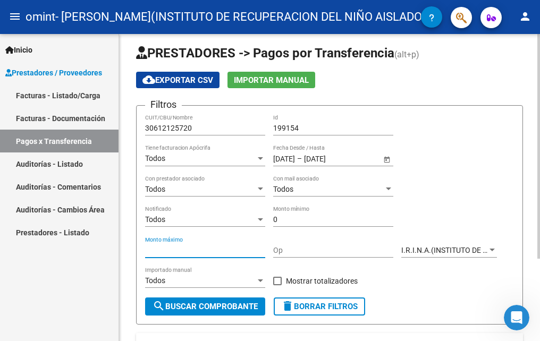
click at [225, 249] on input "Monto máximo" at bounding box center [205, 250] width 120 height 9
type input "3000000"
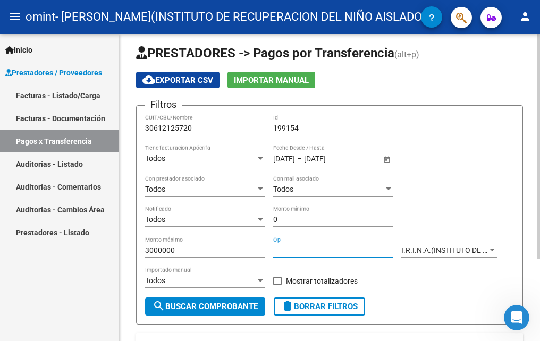
click at [286, 250] on input "Op" at bounding box center [333, 250] width 120 height 9
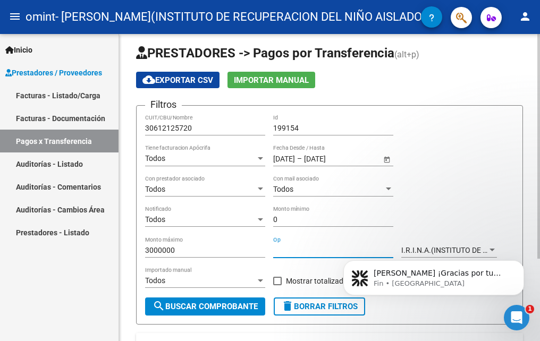
scroll to position [0, 0]
type input "9964"
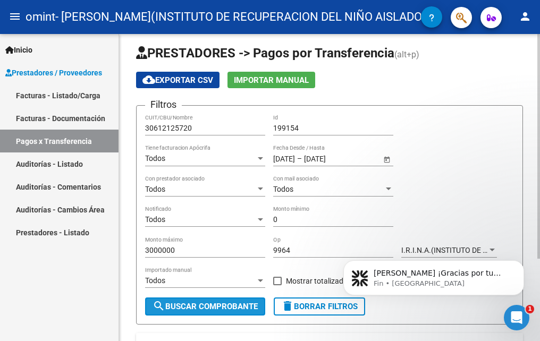
click at [220, 308] on span "search Buscar Comprobante" at bounding box center [205, 307] width 105 height 10
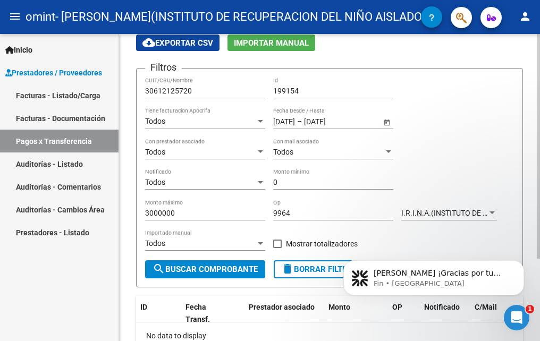
scroll to position [113, 0]
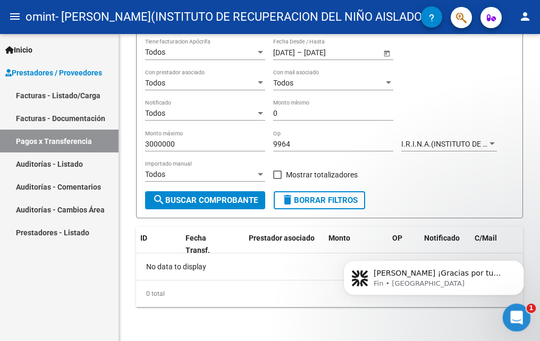
click at [520, 317] on icon "Abrir Intercom Messenger" at bounding box center [515, 317] width 18 height 18
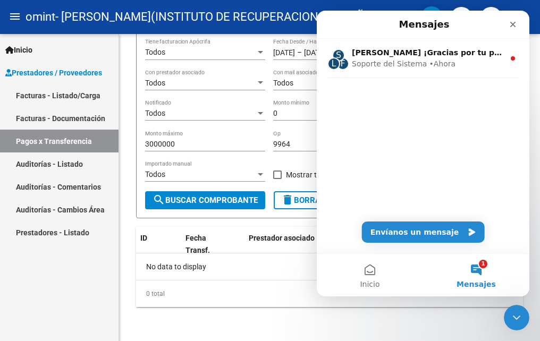
click at [486, 272] on button "1 Mensajes" at bounding box center [476, 275] width 106 height 43
click at [479, 272] on button "1 Mensajes" at bounding box center [476, 275] width 106 height 43
click at [461, 227] on button "Envíanos un mensaje" at bounding box center [423, 232] width 123 height 21
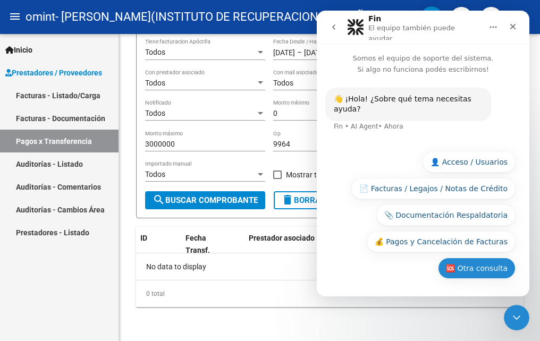
click at [497, 268] on button "🆘 Otra consulta" at bounding box center [477, 268] width 78 height 21
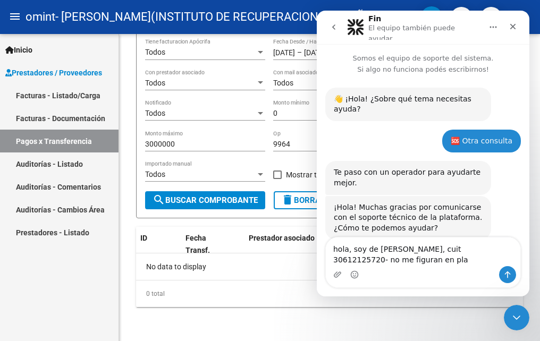
scroll to position [10, 0]
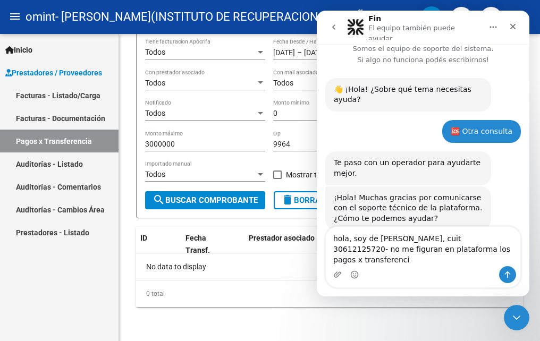
type textarea "hola, soy de [PERSON_NAME], cuit 30612125720- no me figuran en plataforma los p…"
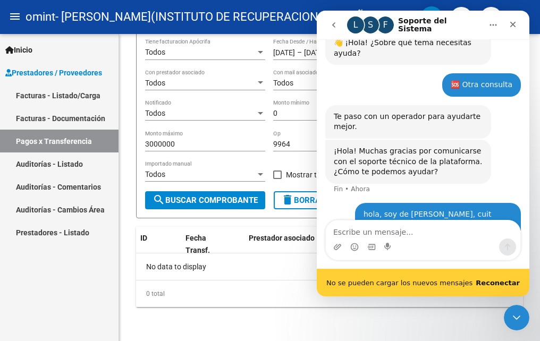
scroll to position [79, 0]
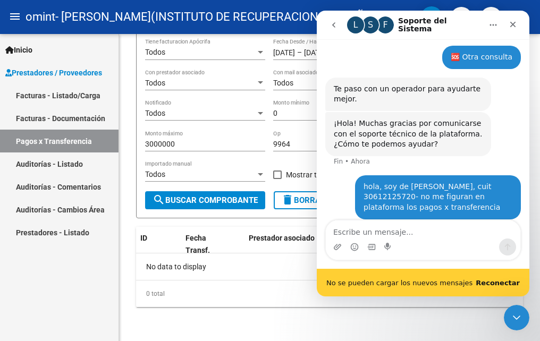
click at [508, 282] on b "Reconectar" at bounding box center [498, 283] width 44 height 8
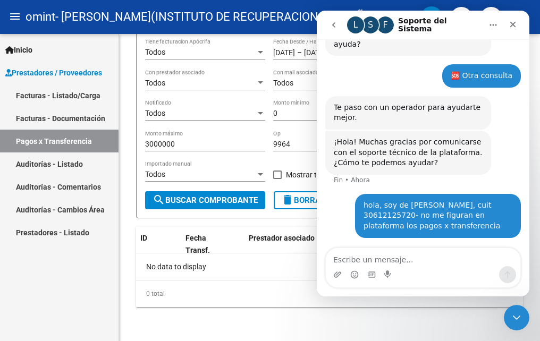
scroll to position [52, 0]
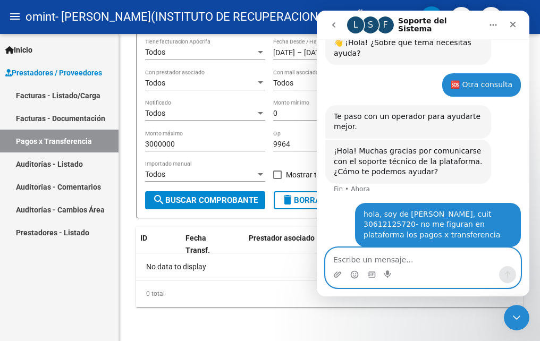
click at [408, 256] on textarea "Escribe un mensaje..." at bounding box center [423, 257] width 194 height 18
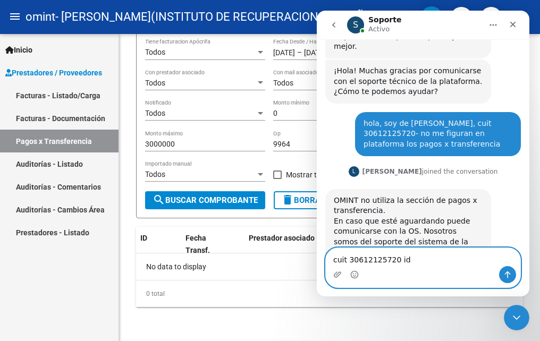
scroll to position [244, 0]
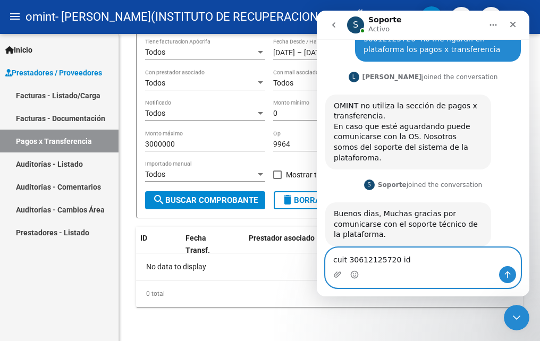
paste textarea "199154"
type textarea "cuit 30612125720 id 199154"
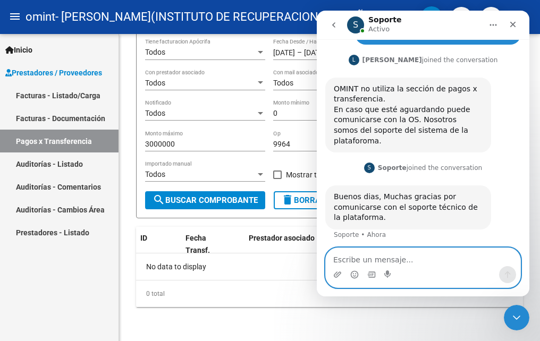
scroll to position [192, 0]
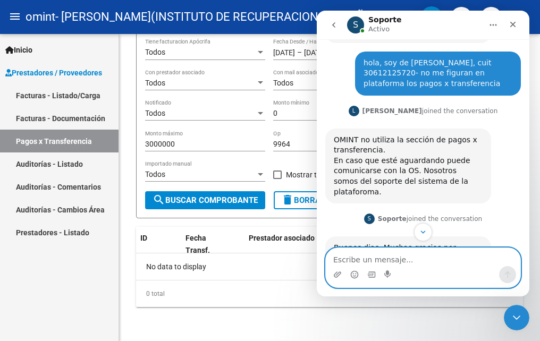
click at [419, 261] on textarea "Escribe un mensaje..." at bounding box center [423, 257] width 194 height 18
drag, startPoint x: 480, startPoint y: 262, endPoint x: 445, endPoint y: 260, distance: 35.1
click at [445, 260] on textarea "entonces donde consulto, porque m envi" at bounding box center [423, 257] width 194 height 18
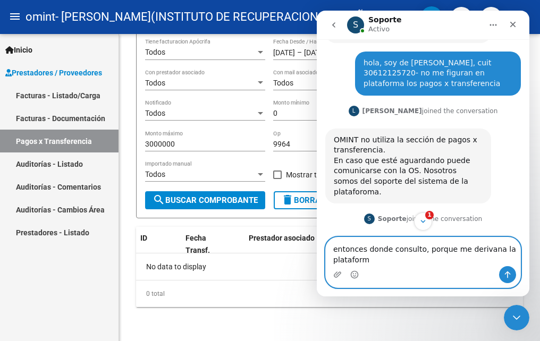
type textarea "entonces donde consulto, porque me derivana la plataforma"
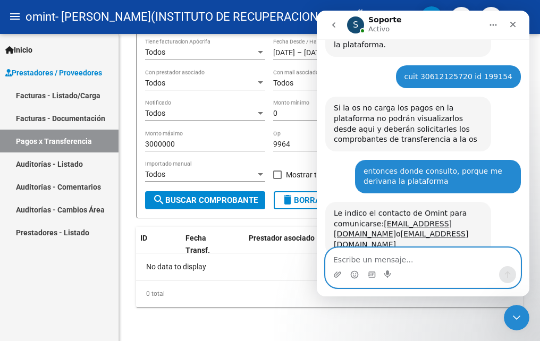
scroll to position [416, 0]
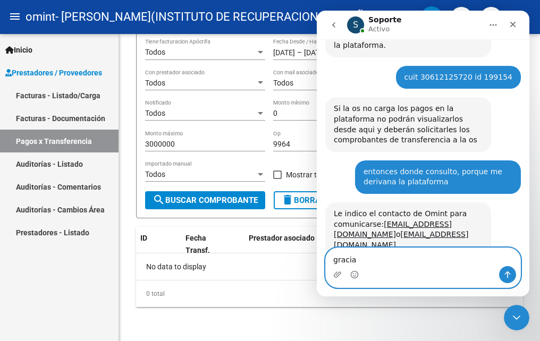
type textarea "gracias"
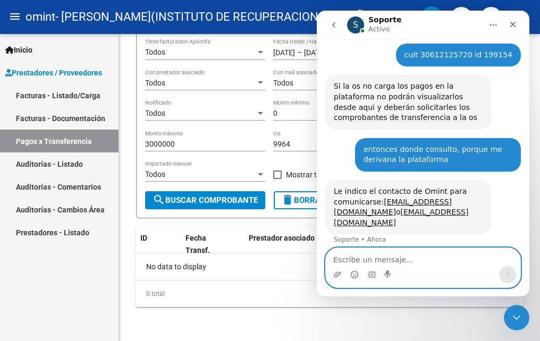
scroll to position [447, 0]
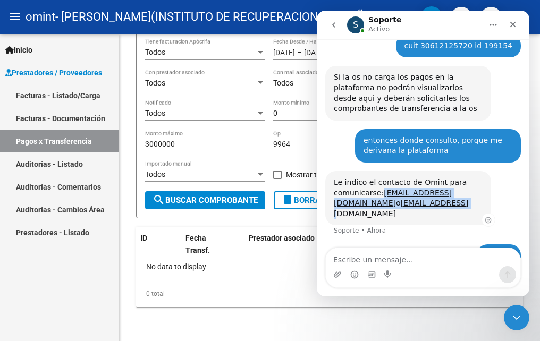
drag, startPoint x: 403, startPoint y: 186, endPoint x: 377, endPoint y: 174, distance: 28.3
click at [377, 177] on div "Le indico el contacto de Omint para comunicarse: [EMAIL_ADDRESS][DOMAIN_NAME] o…" at bounding box center [408, 197] width 149 height 41
copy div "[EMAIL_ADDRESS][DOMAIN_NAME] o [EMAIL_ADDRESS][DOMAIN_NAME]"
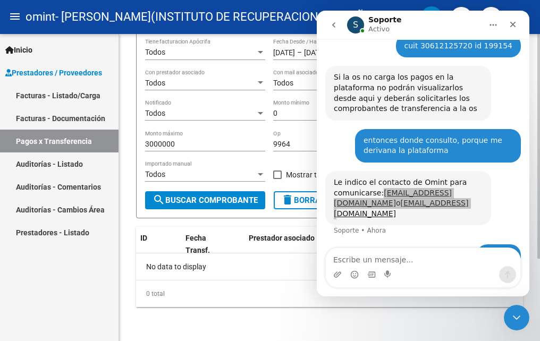
click at [224, 89] on div "Todos Con prestador asociado" at bounding box center [205, 79] width 120 height 21
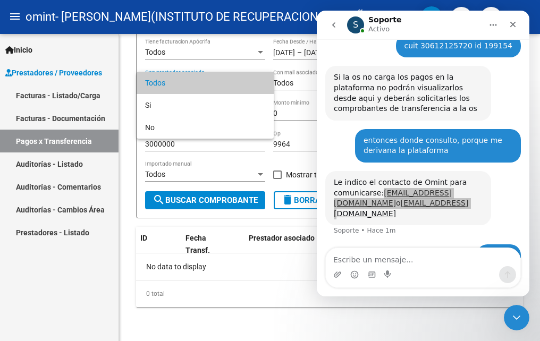
click at [274, 248] on div at bounding box center [270, 170] width 540 height 341
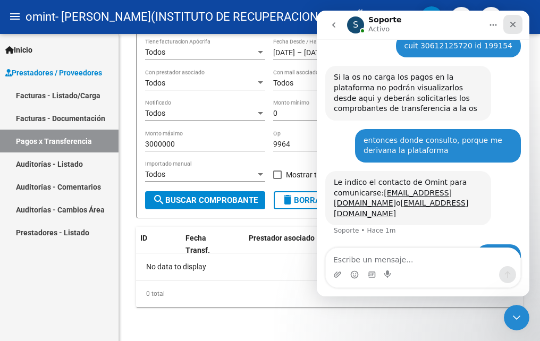
click at [513, 21] on icon "Cerrar" at bounding box center [513, 24] width 9 height 9
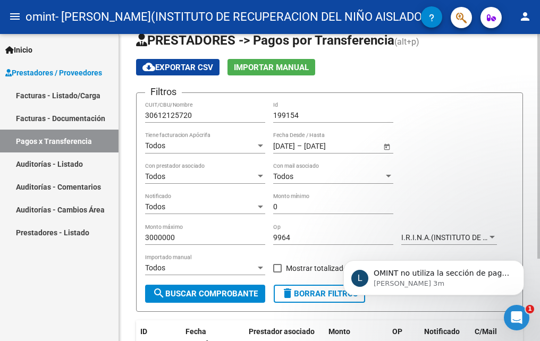
scroll to position [20, 0]
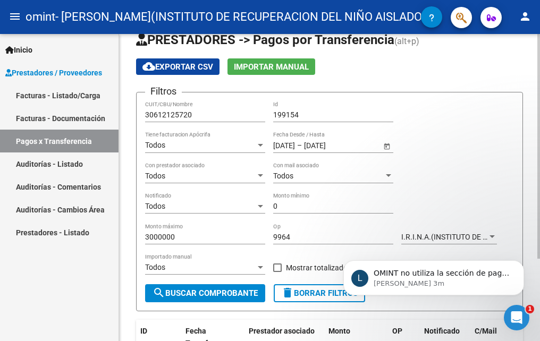
click at [539, 215] on html "menu omint - [PERSON_NAME](INSTITUTO DE RECUPERACION DEL NIÑO AISLADO) SIMPLE A…" at bounding box center [270, 170] width 540 height 341
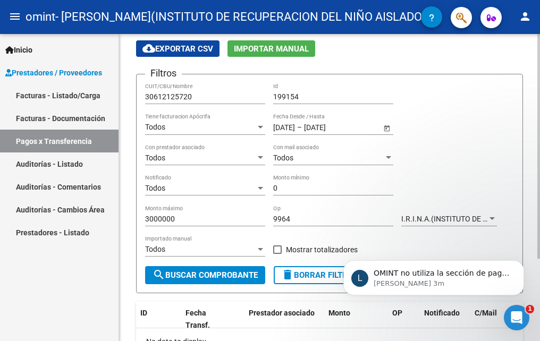
scroll to position [40, 0]
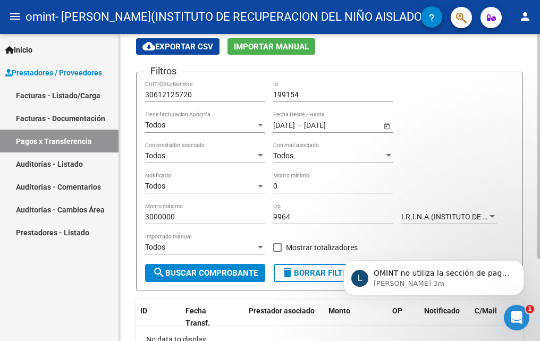
click at [539, 230] on html "menu omint - [PERSON_NAME](INSTITUTO DE RECUPERACION DEL NIÑO AISLADO) SIMPLE A…" at bounding box center [270, 170] width 540 height 341
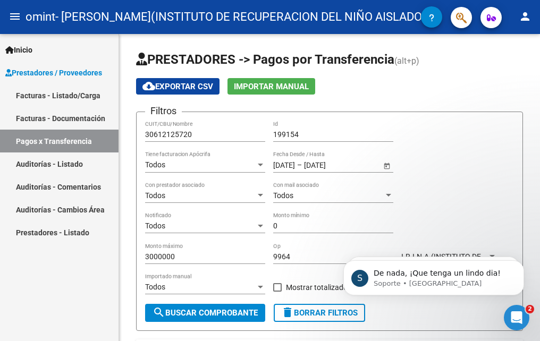
scroll to position [524, 0]
drag, startPoint x: 318, startPoint y: 130, endPoint x: 261, endPoint y: 123, distance: 57.9
click at [261, 123] on div "Filtros 30612125720 CUIT/CBU/Nombre 199154 Id Todos Tiene facturacion Apócrifa …" at bounding box center [329, 212] width 369 height 183
